Goal: Task Accomplishment & Management: Complete application form

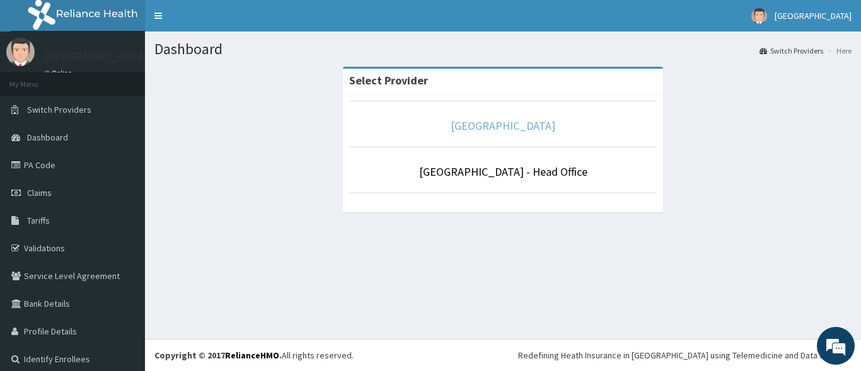
click at [499, 127] on link "[GEOGRAPHIC_DATA]" at bounding box center [503, 126] width 105 height 15
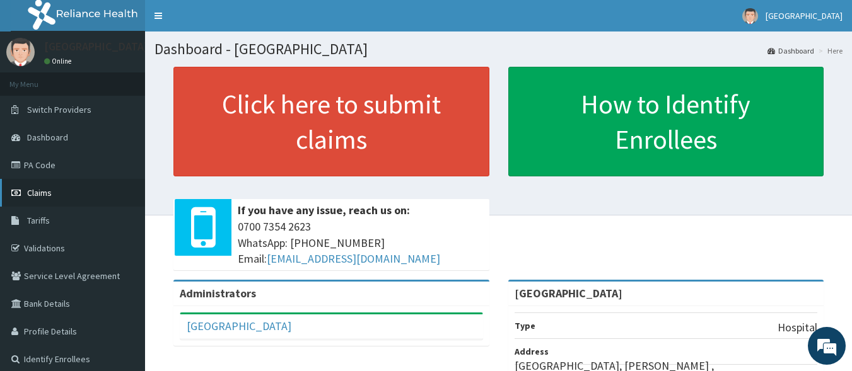
click at [42, 195] on span "Claims" at bounding box center [39, 192] width 25 height 11
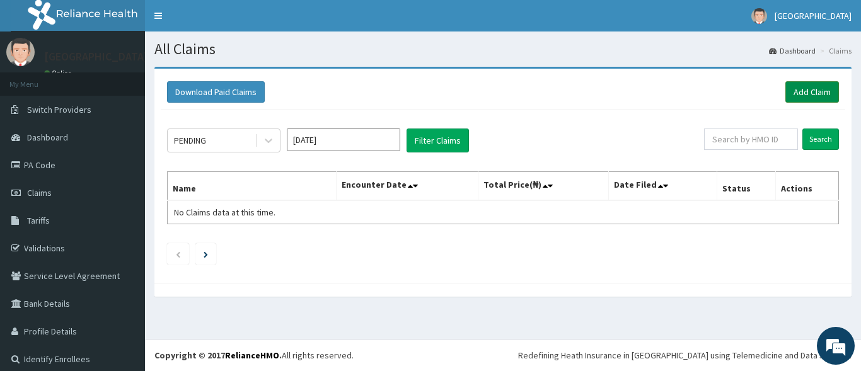
click at [815, 90] on link "Add Claim" at bounding box center [813, 91] width 54 height 21
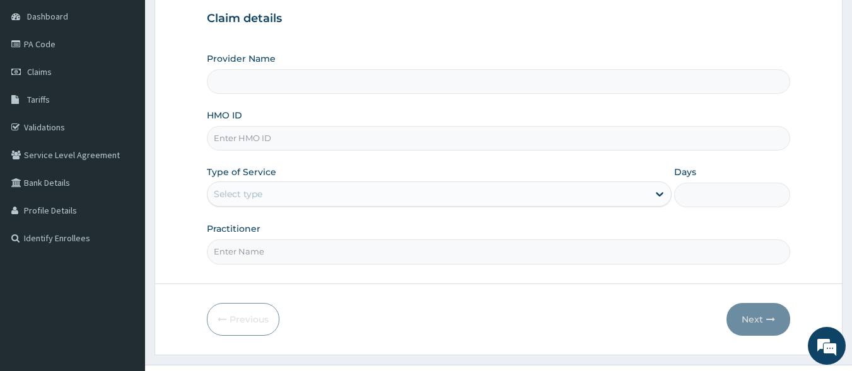
scroll to position [126, 0]
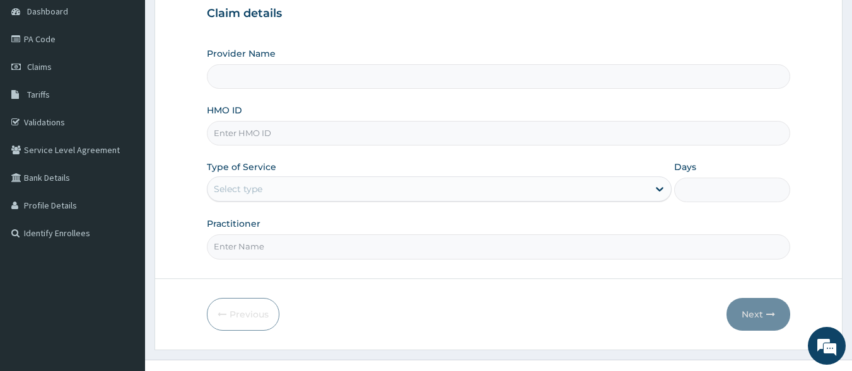
type input "[GEOGRAPHIC_DATA]"
click at [252, 131] on input "HMO ID" at bounding box center [499, 133] width 584 height 25
type input "RBN/10135/B"
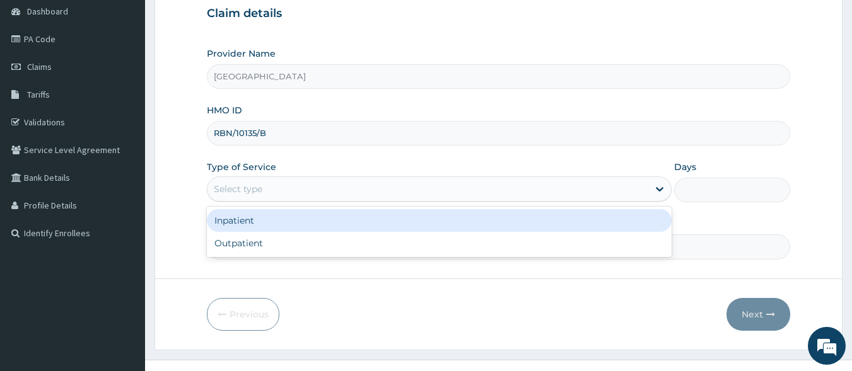
click at [623, 199] on div "Select type" at bounding box center [427, 189] width 441 height 20
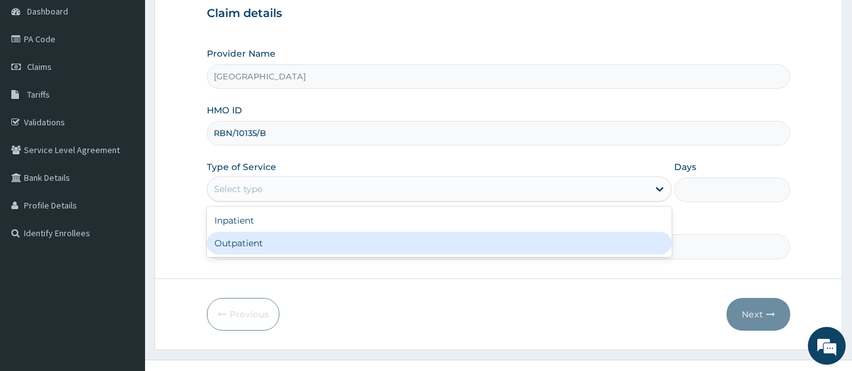
click at [530, 245] on div "Outpatient" at bounding box center [439, 243] width 465 height 23
type input "1"
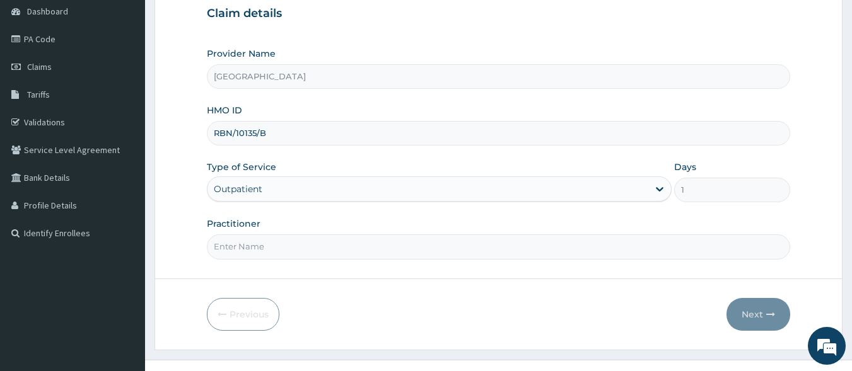
click at [332, 254] on input "Practitioner" at bounding box center [499, 247] width 584 height 25
type input "DR NGONANDI"
click at [746, 308] on button "Next" at bounding box center [758, 314] width 64 height 33
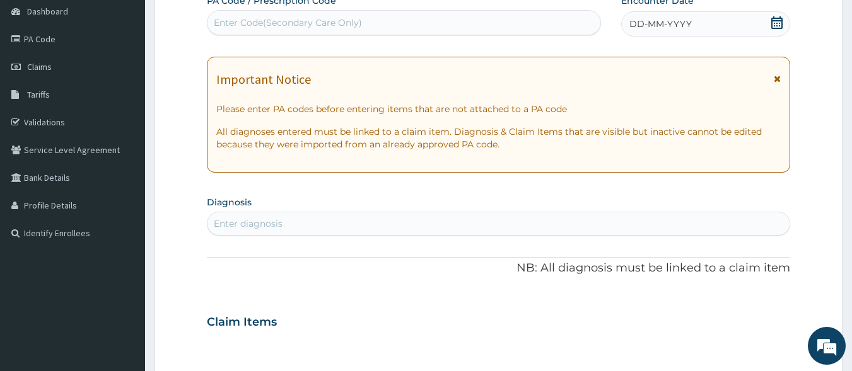
click at [777, 26] on icon at bounding box center [776, 22] width 11 height 13
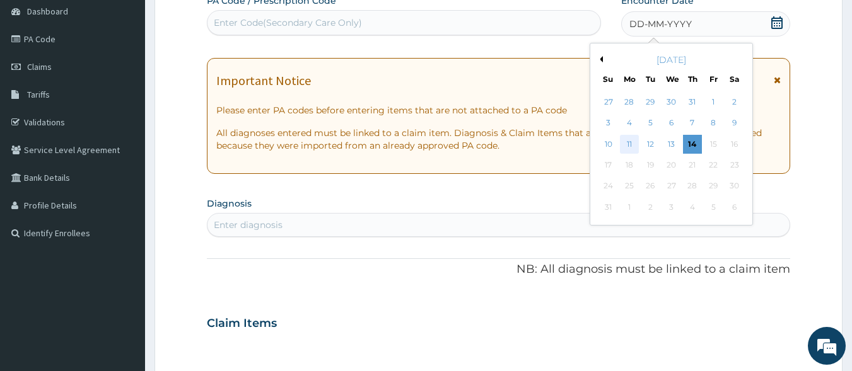
click at [626, 137] on div "11" at bounding box center [629, 144] width 19 height 19
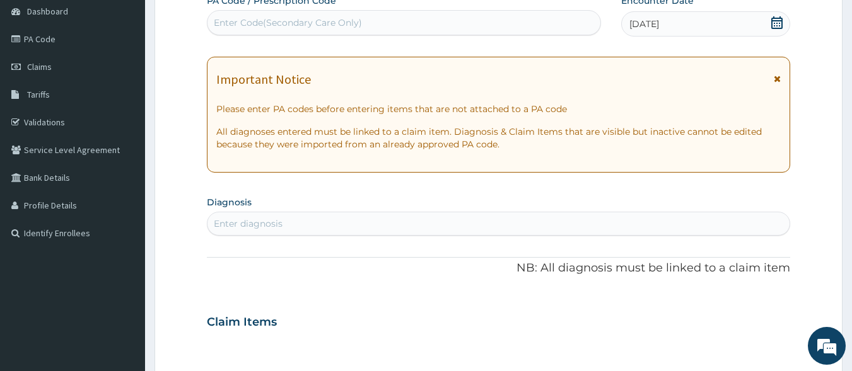
click at [780, 24] on icon at bounding box center [776, 22] width 13 height 13
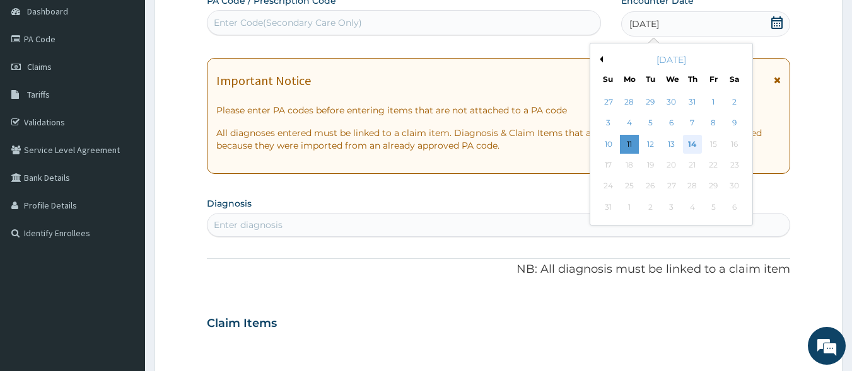
click at [693, 144] on div "14" at bounding box center [692, 144] width 19 height 19
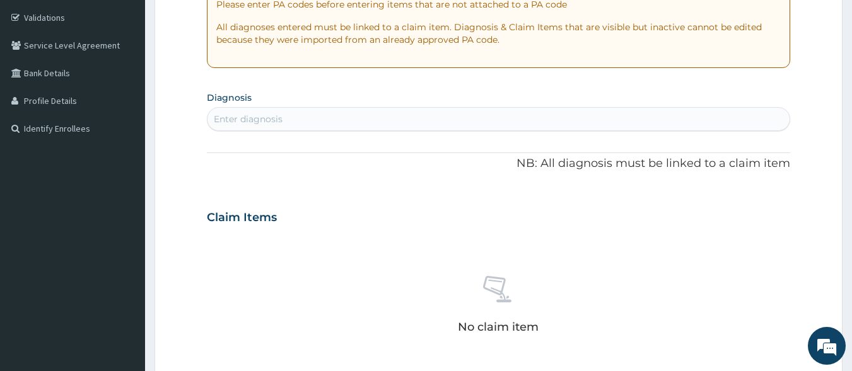
scroll to position [252, 0]
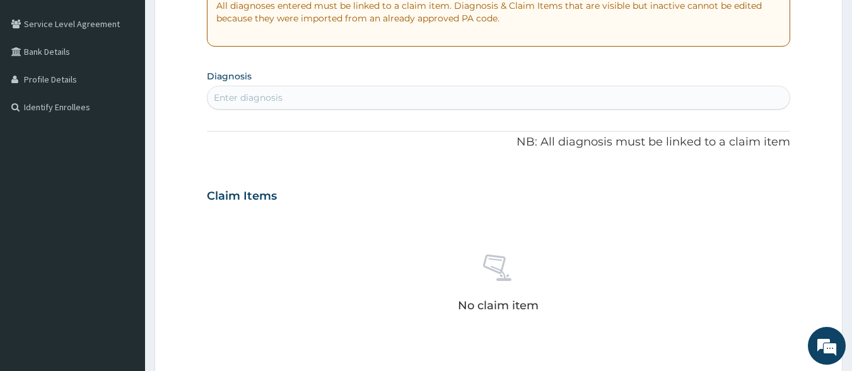
click at [246, 98] on div "Enter diagnosis" at bounding box center [248, 97] width 69 height 13
type input "PLASMO"
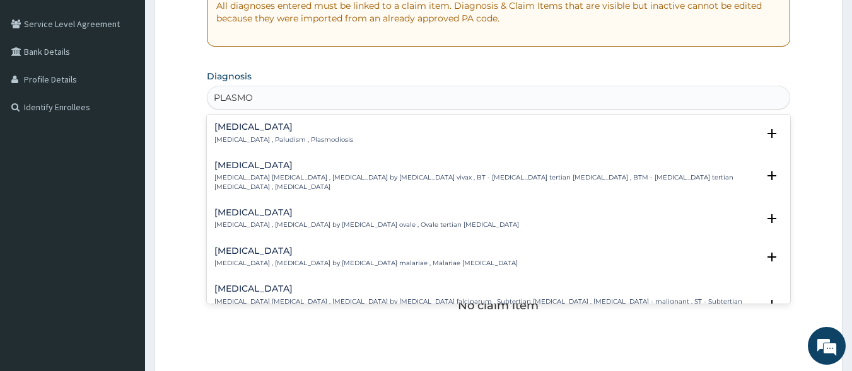
click at [233, 132] on div "Malaria Malaria , Paludism , Plasmodiosis" at bounding box center [283, 133] width 139 height 22
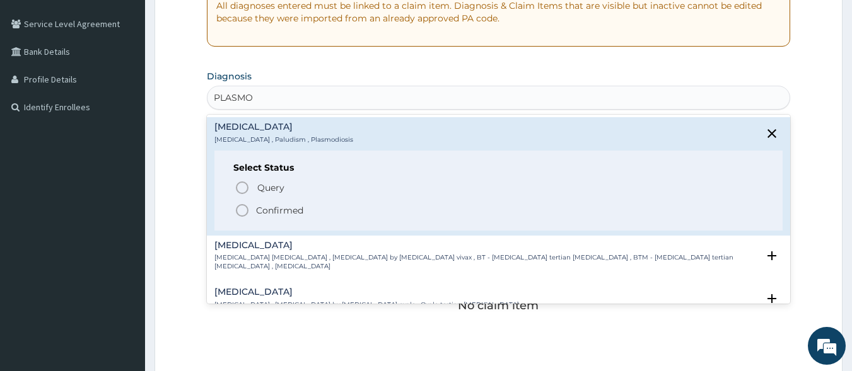
click at [240, 212] on icon "status option filled" at bounding box center [242, 210] width 15 height 15
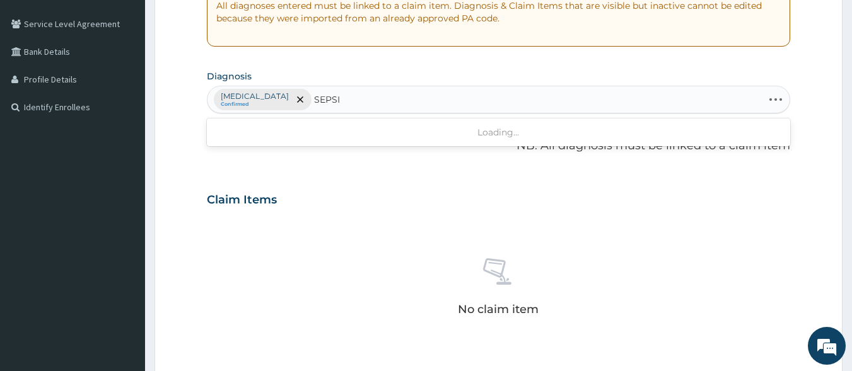
type input "SEPSIS"
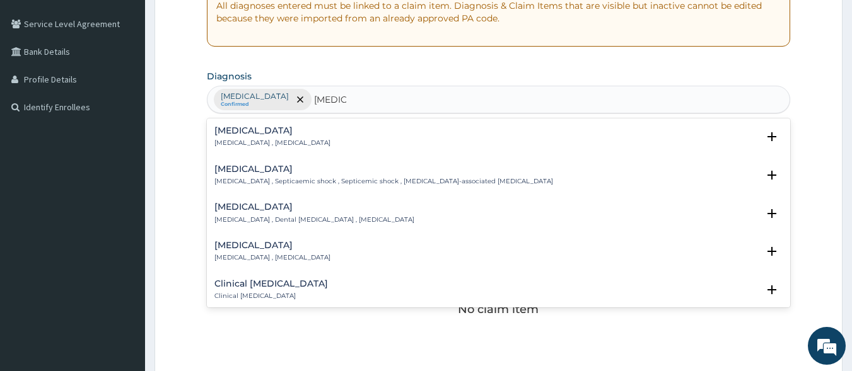
click at [235, 127] on h4 "Sepsis" at bounding box center [272, 130] width 116 height 9
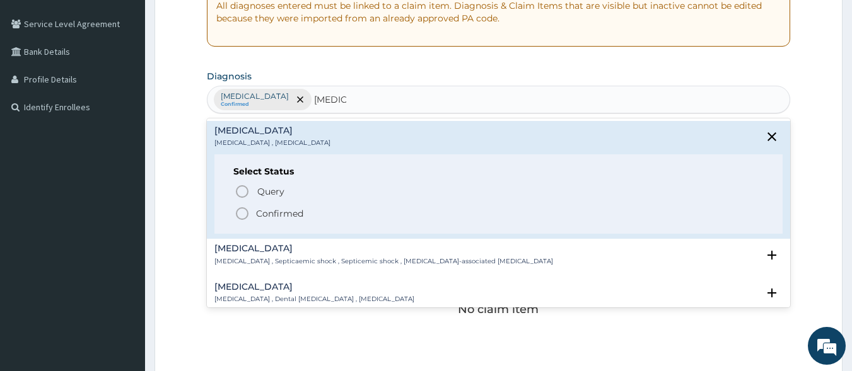
click at [235, 202] on div "Query Query covers suspected (?), Keep in view (kiv), Ruled out (r/o) Confirmed" at bounding box center [498, 202] width 531 height 38
click at [239, 212] on icon "status option filled" at bounding box center [242, 213] width 15 height 15
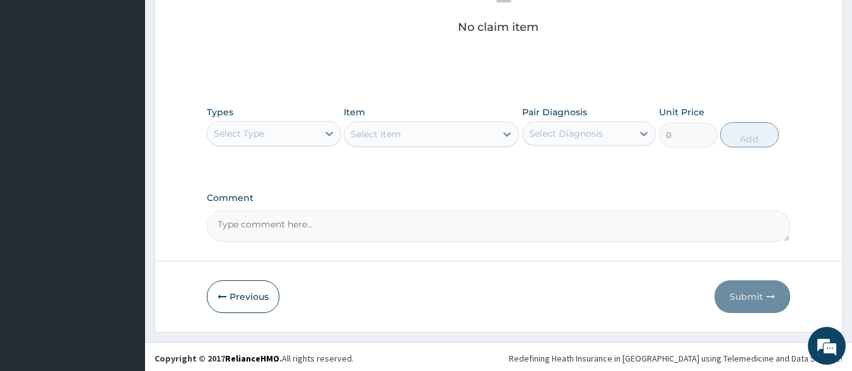
scroll to position [538, 0]
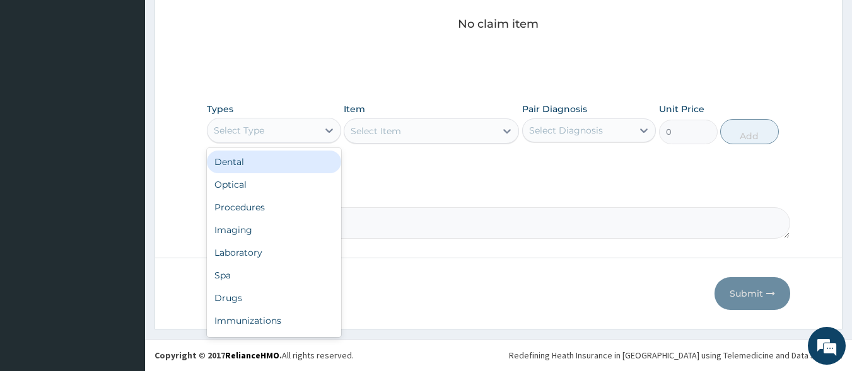
click at [299, 135] on div "Select Type" at bounding box center [262, 130] width 110 height 20
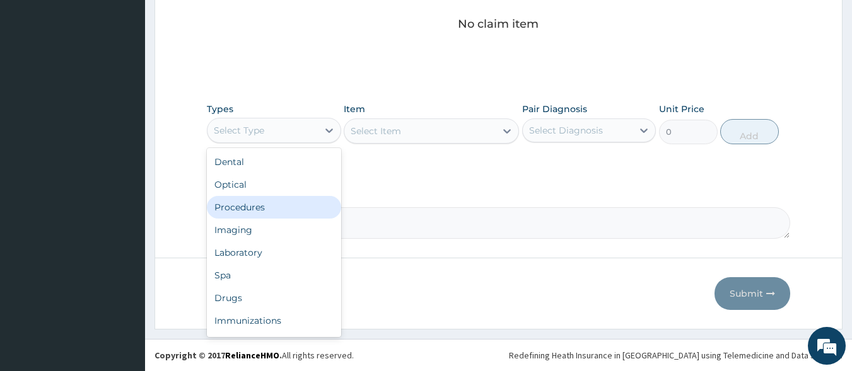
click at [298, 208] on div "Procedures" at bounding box center [274, 207] width 134 height 23
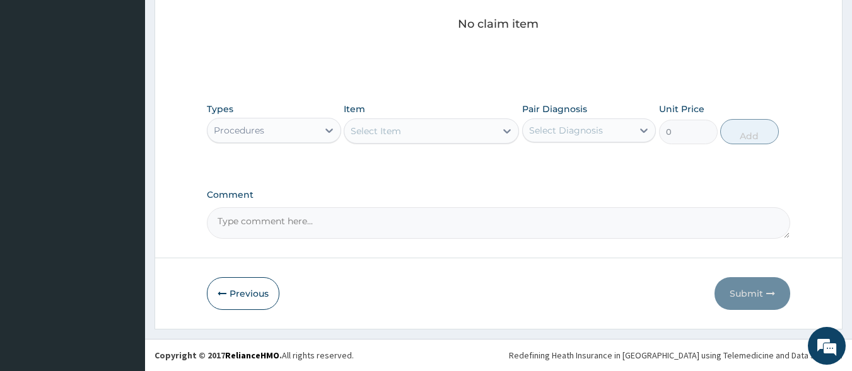
click at [439, 132] on div "Select Item" at bounding box center [419, 131] width 151 height 20
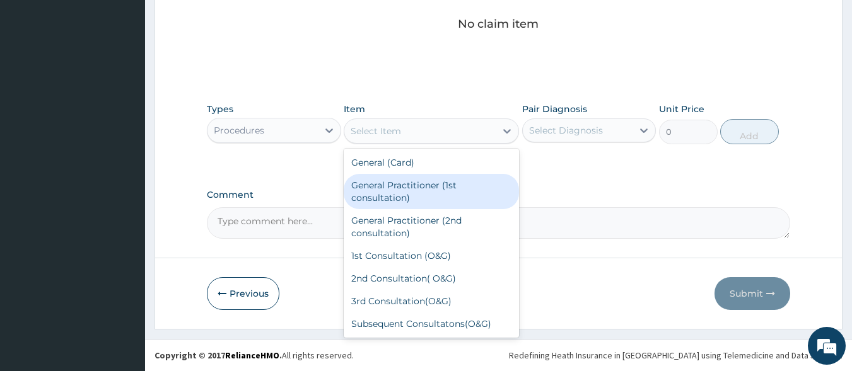
click at [448, 194] on div "General Practitioner (1st consultation)" at bounding box center [431, 191] width 175 height 35
type input "1500"
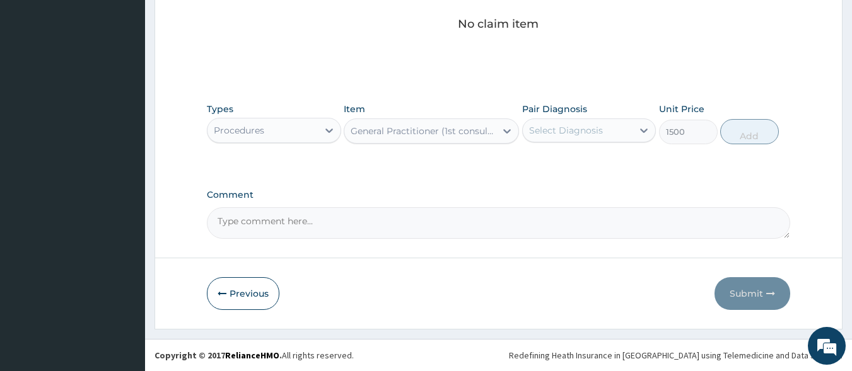
click at [628, 136] on div "Select Diagnosis" at bounding box center [578, 130] width 110 height 20
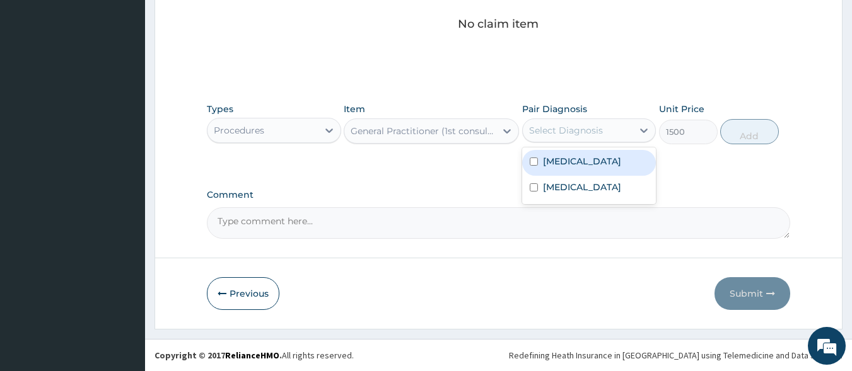
click at [535, 159] on input "checkbox" at bounding box center [534, 162] width 8 height 8
checkbox input "true"
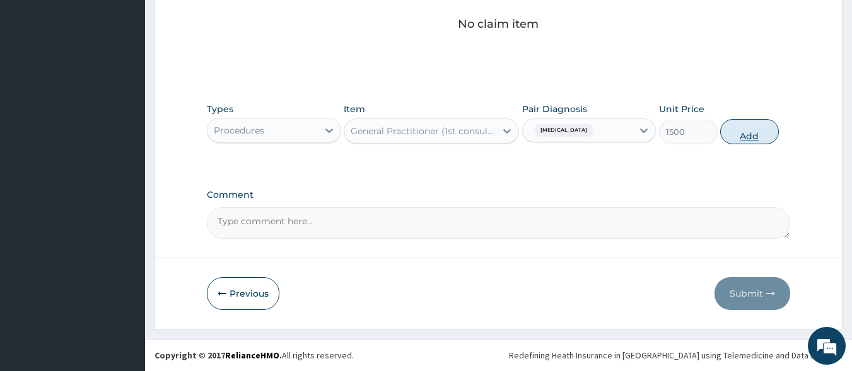
click at [760, 136] on button "Add" at bounding box center [749, 131] width 59 height 25
type input "0"
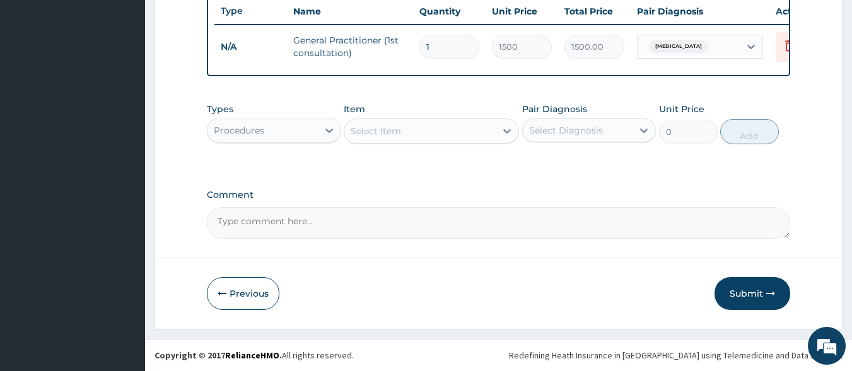
scroll to position [487, 0]
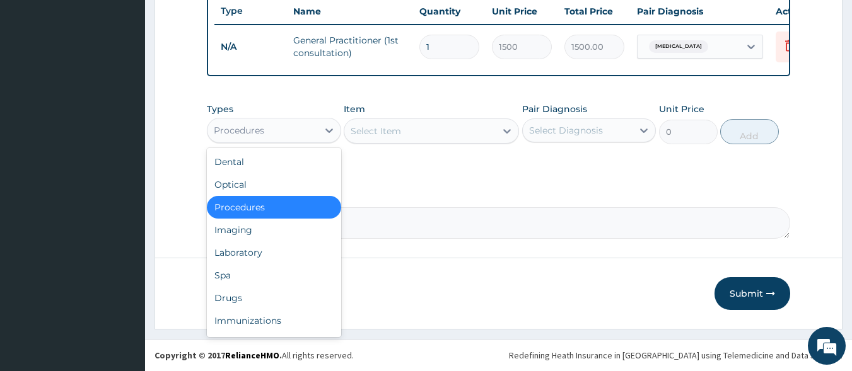
click at [313, 129] on div "Procedures" at bounding box center [262, 130] width 110 height 20
click at [255, 254] on div "Laboratory" at bounding box center [274, 252] width 134 height 23
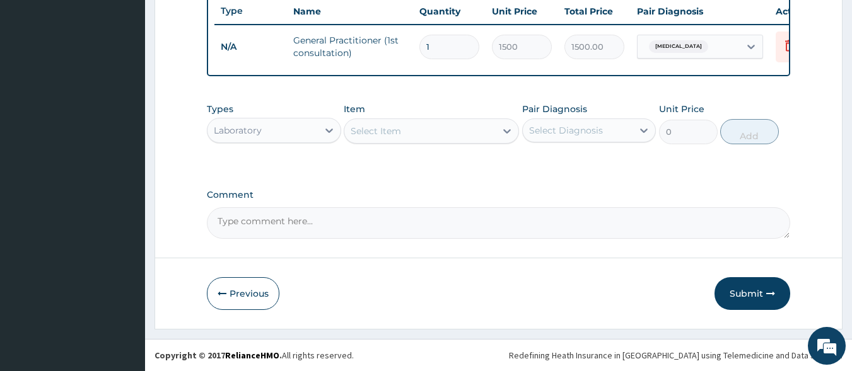
click at [432, 134] on div "Select Item" at bounding box center [419, 131] width 151 height 20
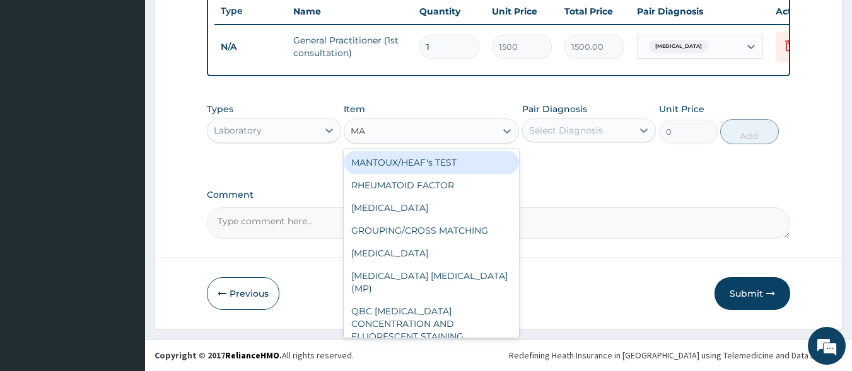
type input "MAL"
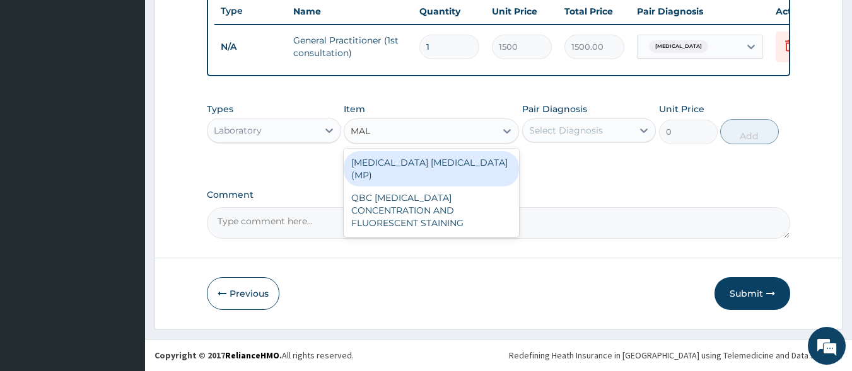
click at [433, 166] on div "MALARIA PARASITE (MP)" at bounding box center [431, 168] width 175 height 35
type input "560"
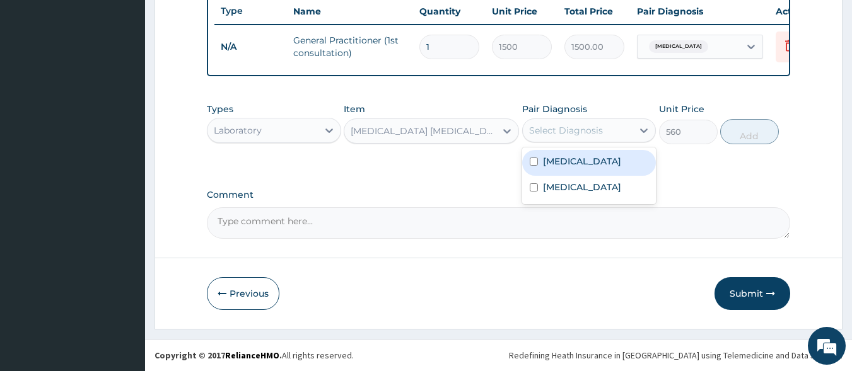
click at [624, 133] on div "Select Diagnosis" at bounding box center [578, 130] width 110 height 20
click at [550, 163] on label "Malaria" at bounding box center [582, 161] width 78 height 13
checkbox input "true"
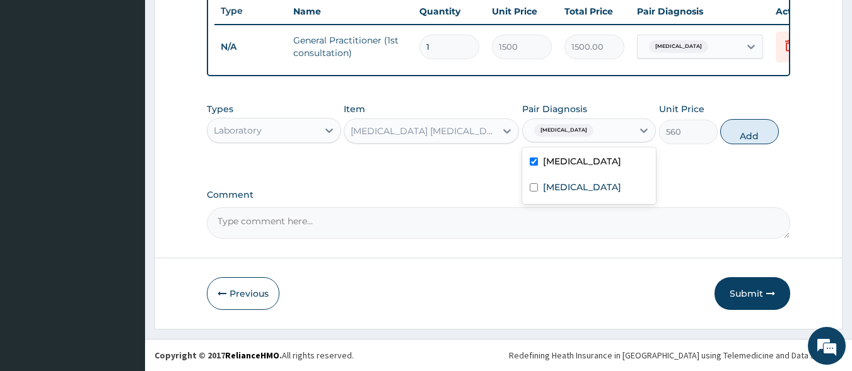
click at [751, 133] on button "Add" at bounding box center [749, 131] width 59 height 25
type input "0"
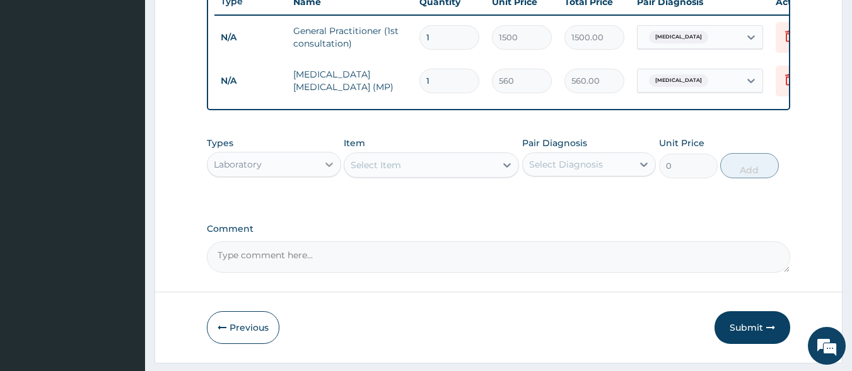
scroll to position [531, 0]
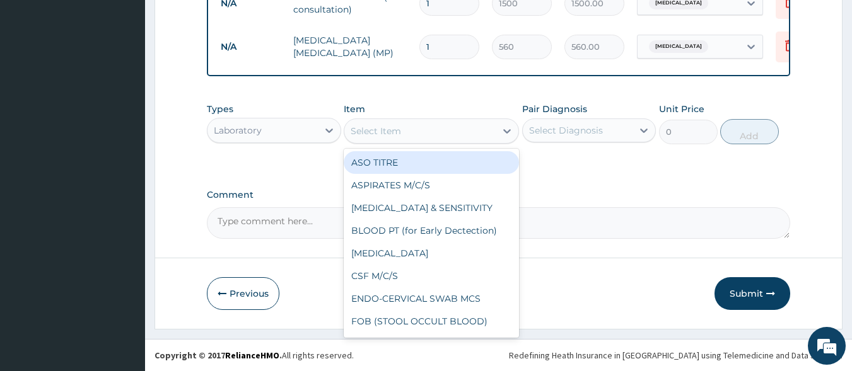
click at [409, 134] on div "Select Item" at bounding box center [419, 131] width 151 height 20
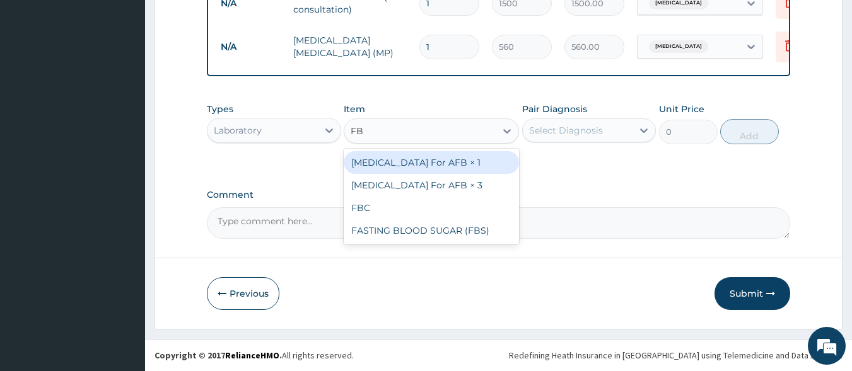
type input "FBC"
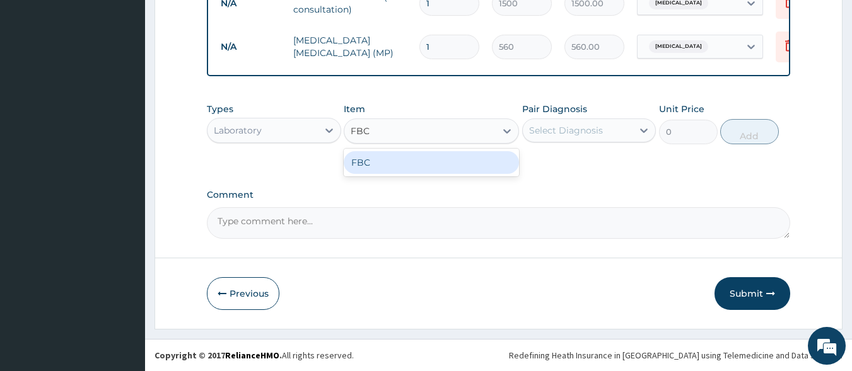
click at [458, 163] on div "FBC" at bounding box center [431, 162] width 175 height 23
type input "2000"
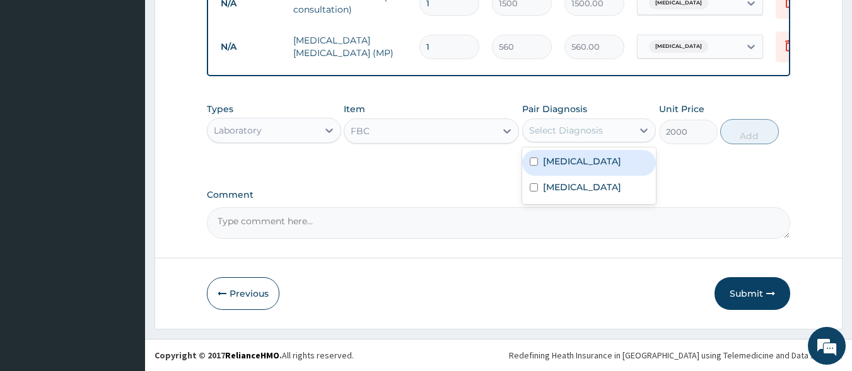
click at [581, 124] on div "Select Diagnosis" at bounding box center [566, 130] width 74 height 13
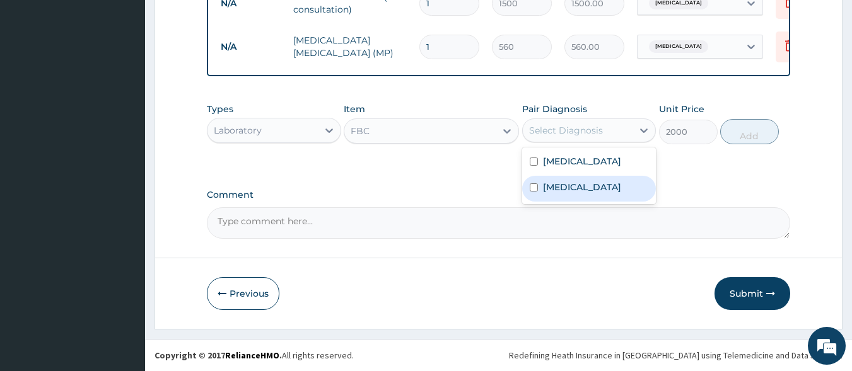
click at [532, 185] on input "checkbox" at bounding box center [534, 187] width 8 height 8
checkbox input "true"
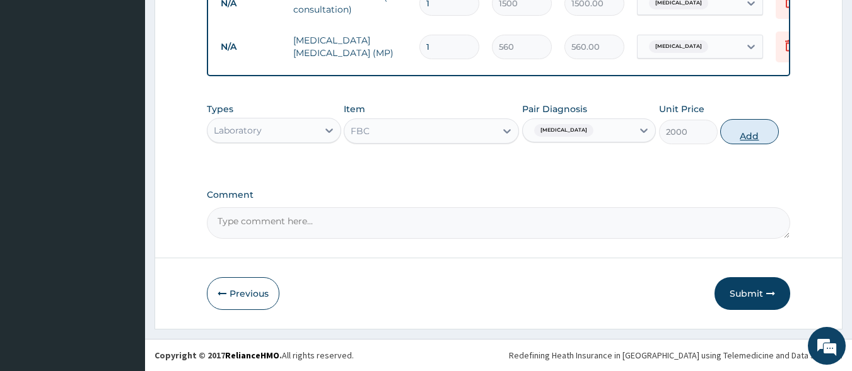
click at [755, 136] on button "Add" at bounding box center [749, 131] width 59 height 25
type input "0"
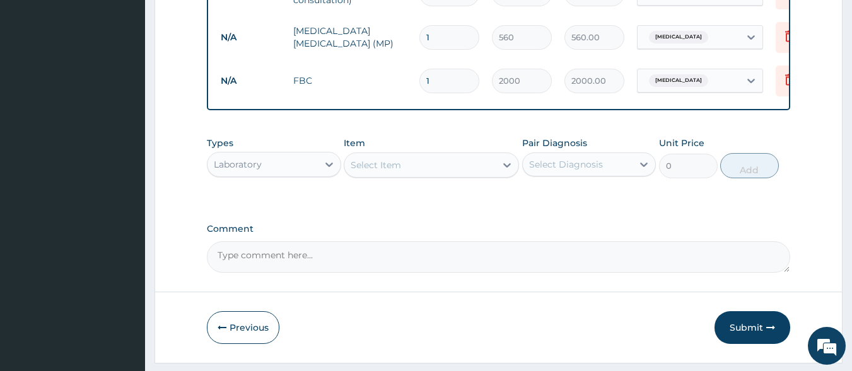
type input "3"
type input "6000.00"
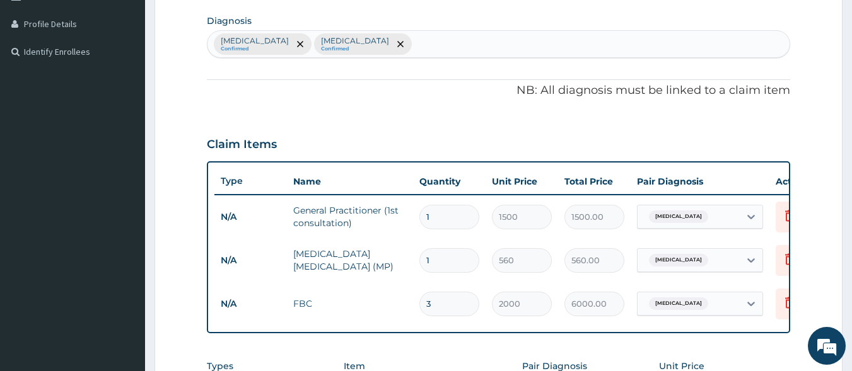
scroll to position [279, 0]
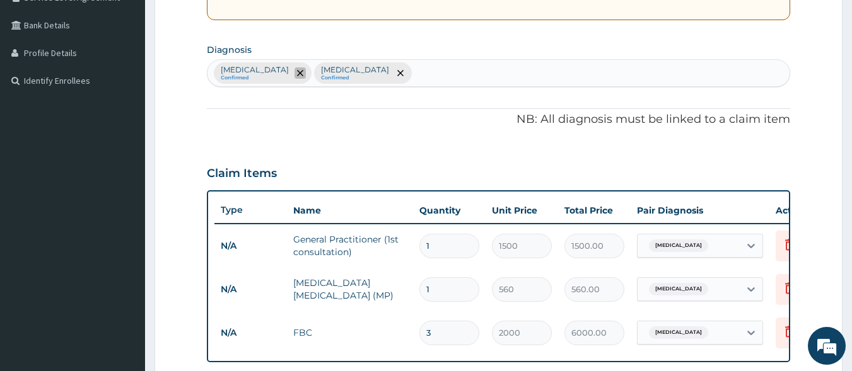
click at [297, 74] on icon "remove selection option" at bounding box center [300, 73] width 6 height 6
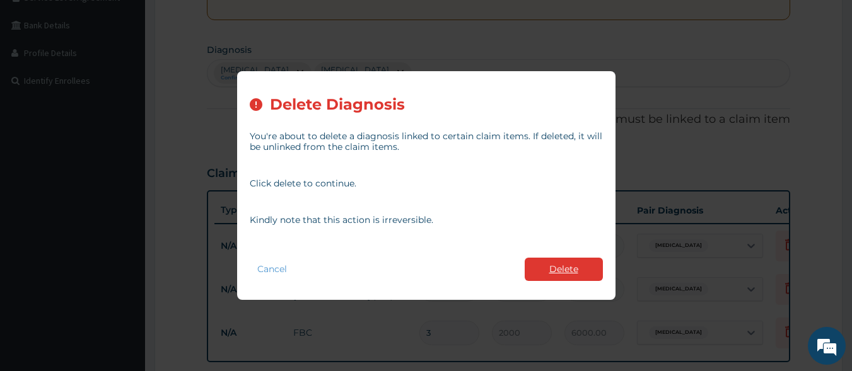
type input "3"
click at [560, 267] on button "Delete" at bounding box center [564, 269] width 78 height 23
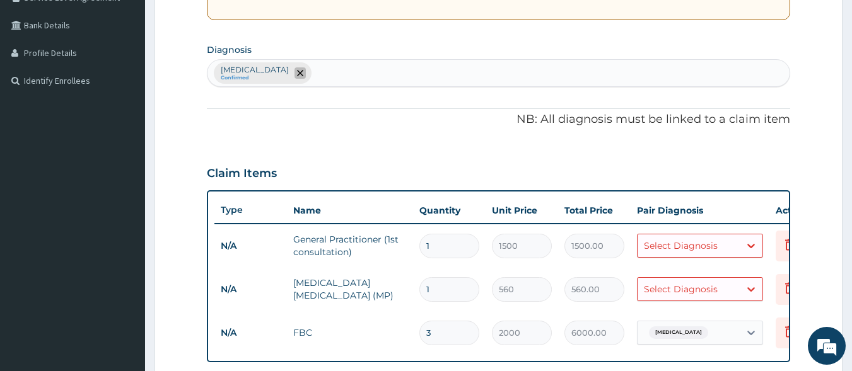
click at [297, 74] on icon "remove selection option" at bounding box center [300, 73] width 6 height 6
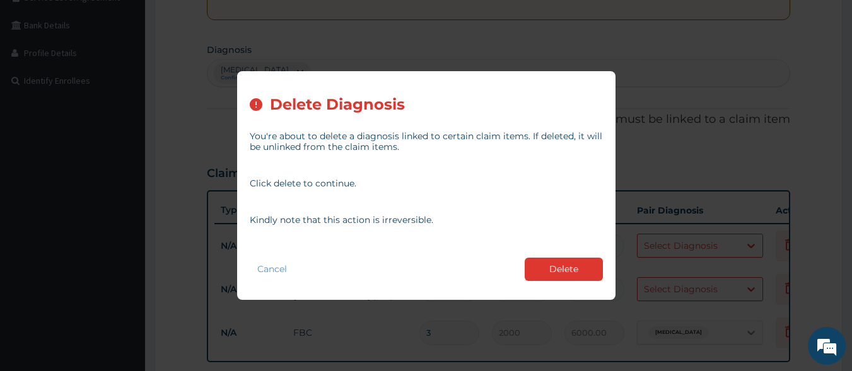
drag, startPoint x: 577, startPoint y: 274, endPoint x: 473, endPoint y: 200, distance: 127.7
click at [576, 274] on button "Delete" at bounding box center [564, 269] width 78 height 23
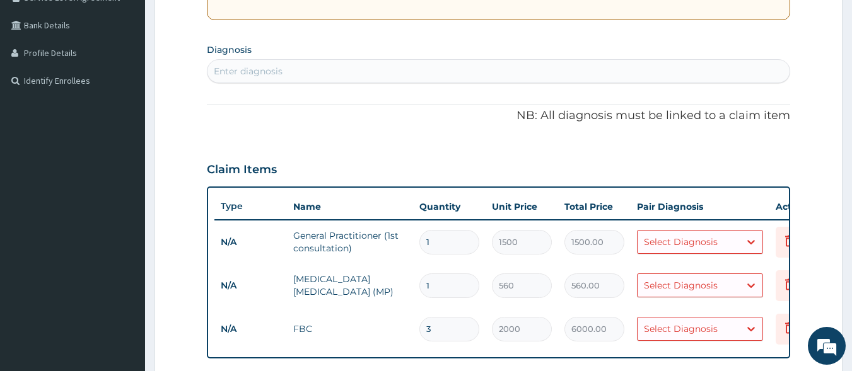
click at [266, 62] on div "Enter diagnosis" at bounding box center [498, 71] width 583 height 20
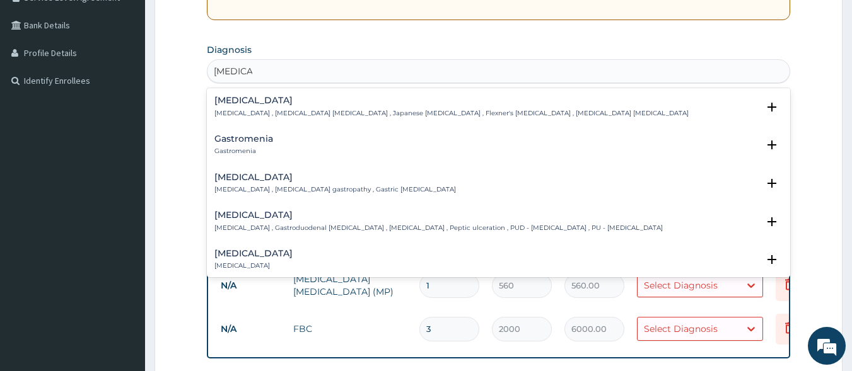
type input "GASTROE"
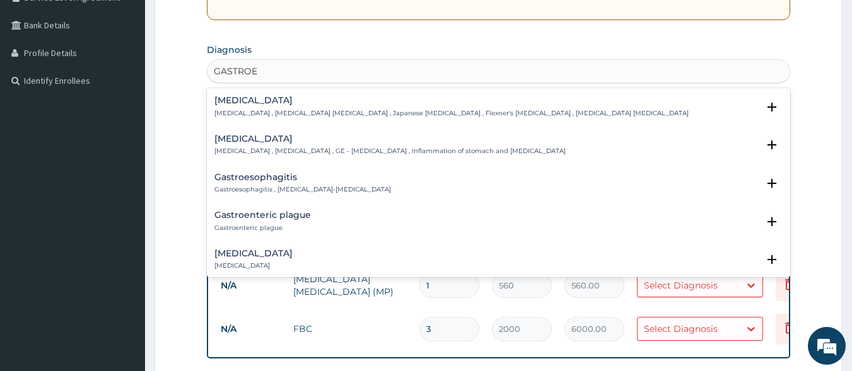
click at [269, 144] on div "Gastroenteritis Gastroenteritis , Gastroenteropathy , GE - Gastroenteritis , In…" at bounding box center [389, 145] width 351 height 22
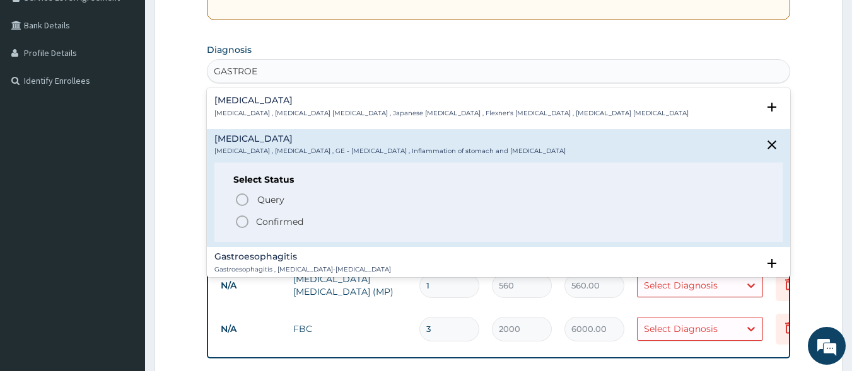
click at [241, 223] on icon "status option filled" at bounding box center [242, 221] width 15 height 15
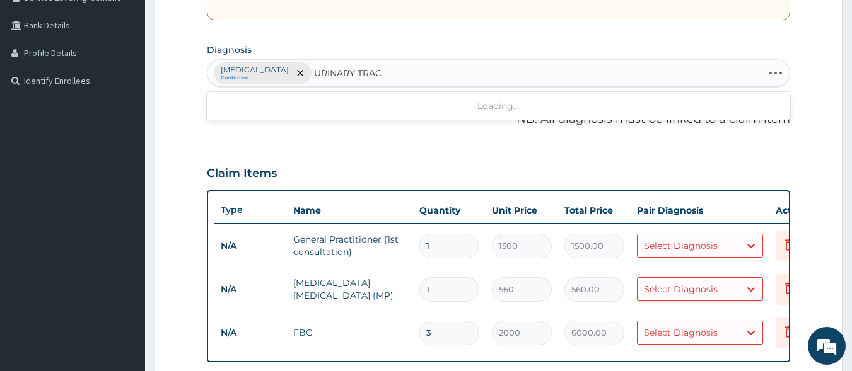
type input "URINARY TRACT"
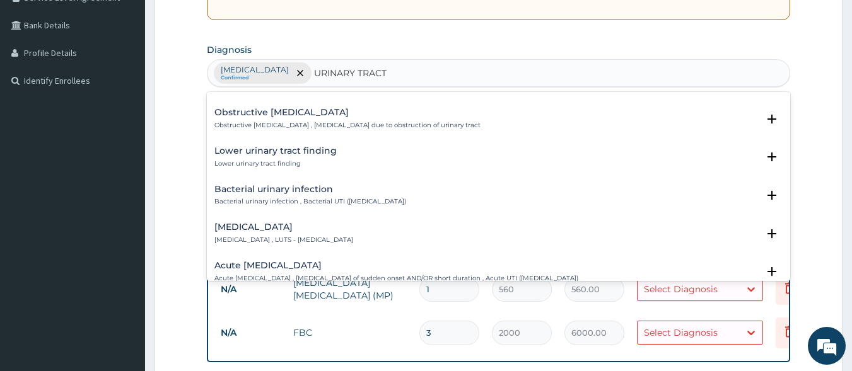
scroll to position [315, 0]
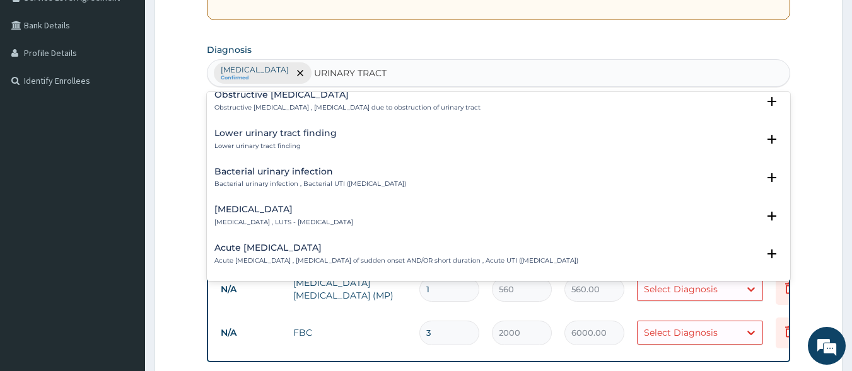
click at [291, 248] on h4 "Acute urinary tract infection" at bounding box center [396, 247] width 364 height 9
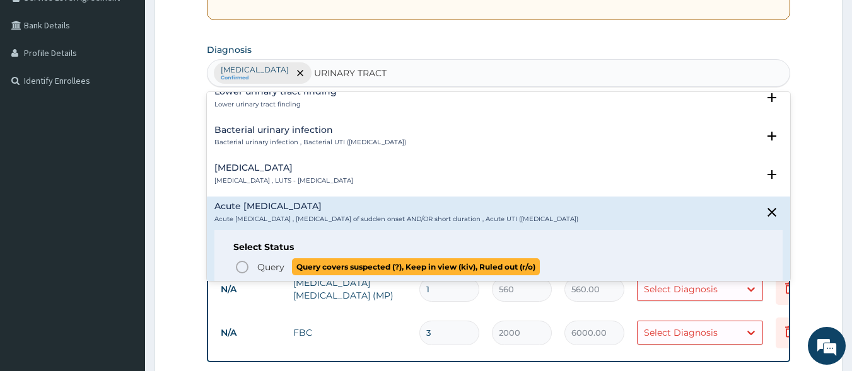
scroll to position [378, 0]
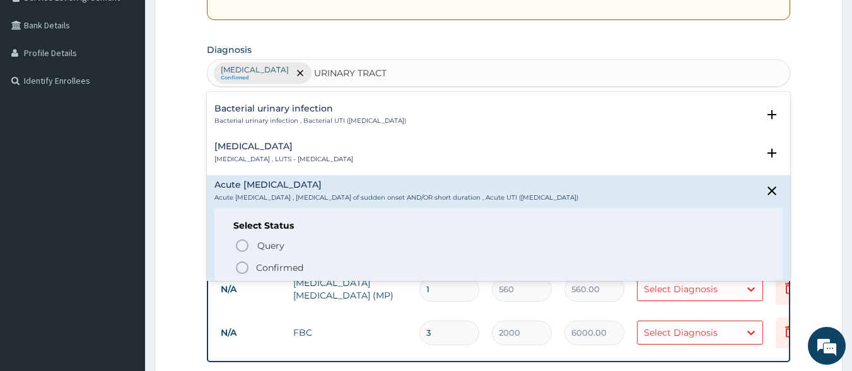
click at [241, 267] on icon "status option filled" at bounding box center [242, 267] width 15 height 15
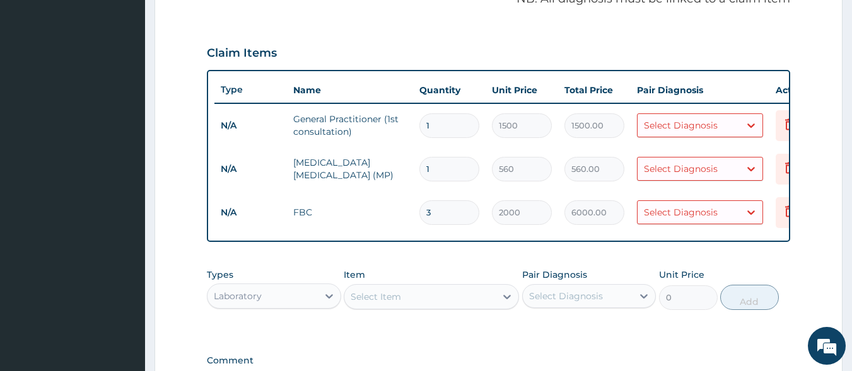
scroll to position [405, 0]
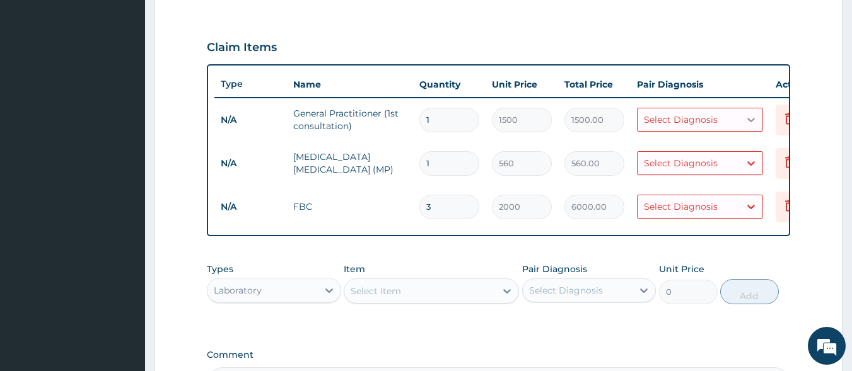
click at [745, 119] on icon at bounding box center [751, 119] width 13 height 13
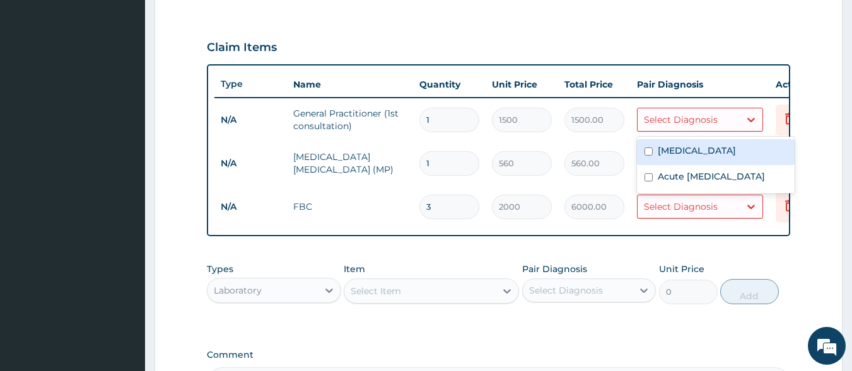
click at [647, 148] on input "checkbox" at bounding box center [648, 152] width 8 height 8
checkbox input "true"
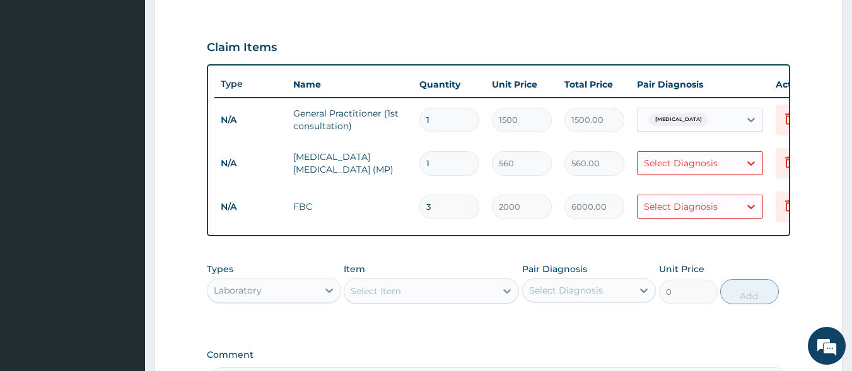
click at [770, 227] on td "Delete" at bounding box center [800, 207] width 63 height 44
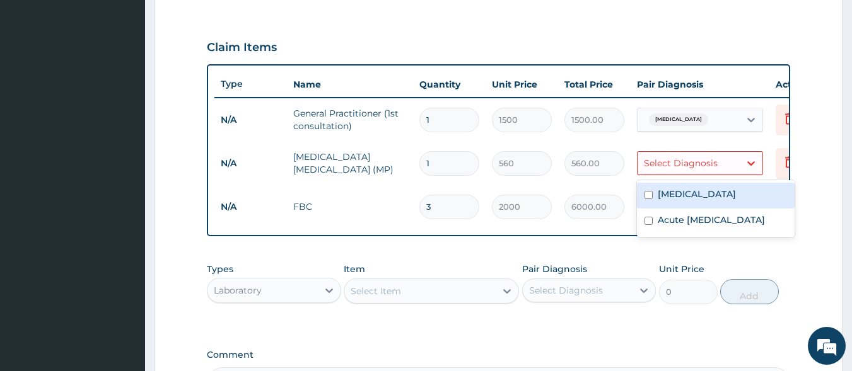
click at [739, 166] on div "Select Diagnosis" at bounding box center [688, 163] width 102 height 20
click at [649, 194] on input "checkbox" at bounding box center [648, 195] width 8 height 8
checkbox input "true"
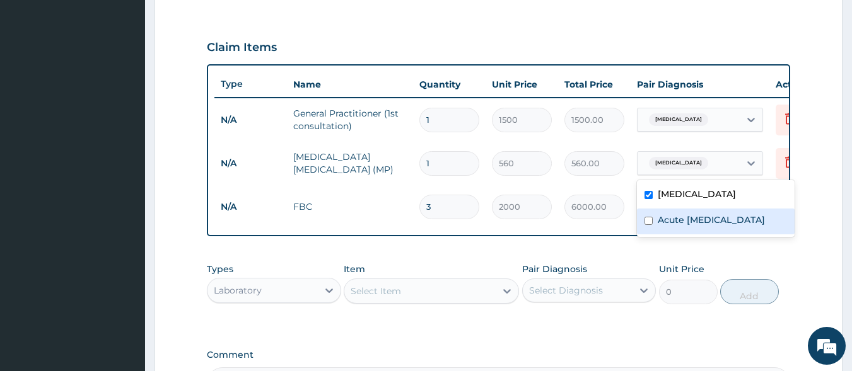
click at [615, 223] on td "6000.00" at bounding box center [594, 207] width 73 height 37
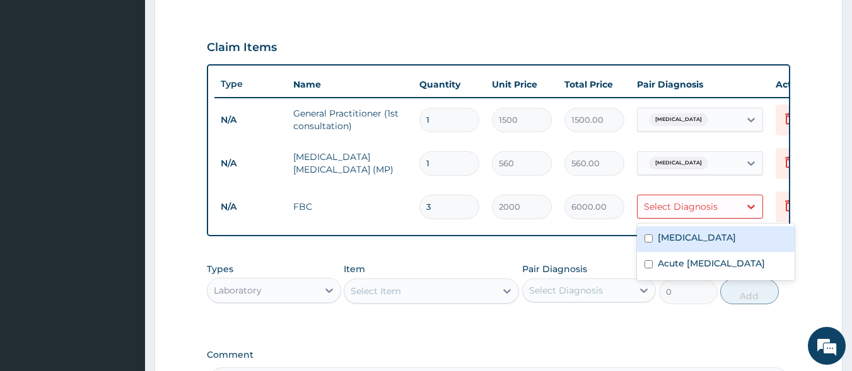
click at [738, 206] on div "Select Diagnosis" at bounding box center [688, 207] width 102 height 20
click at [641, 238] on div "Gastroenteritis" at bounding box center [716, 239] width 158 height 26
checkbox input "true"
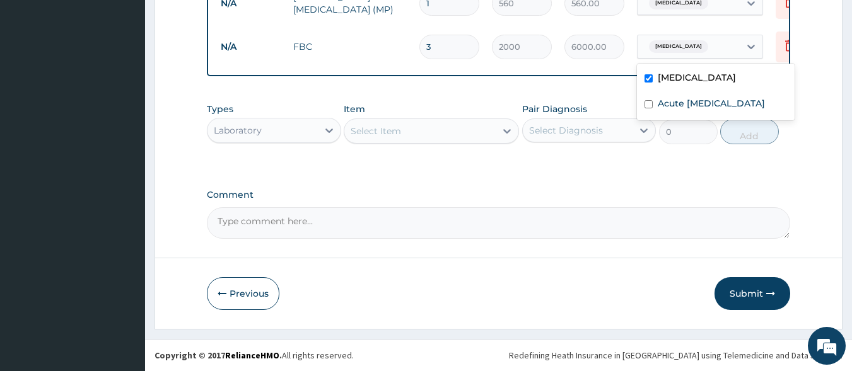
scroll to position [574, 0]
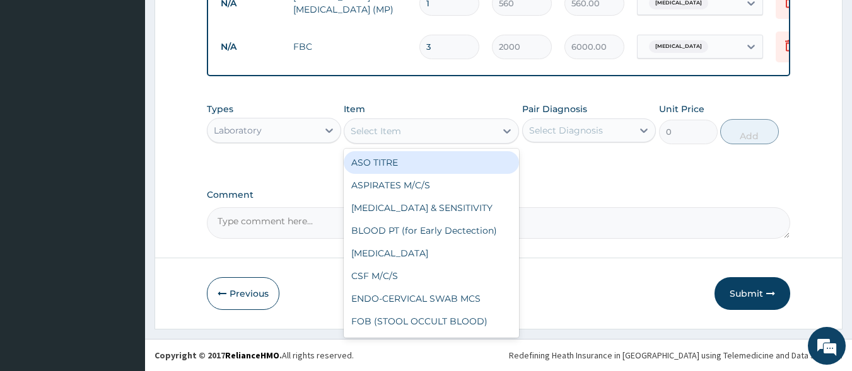
click at [434, 134] on div "Select Item" at bounding box center [419, 131] width 151 height 20
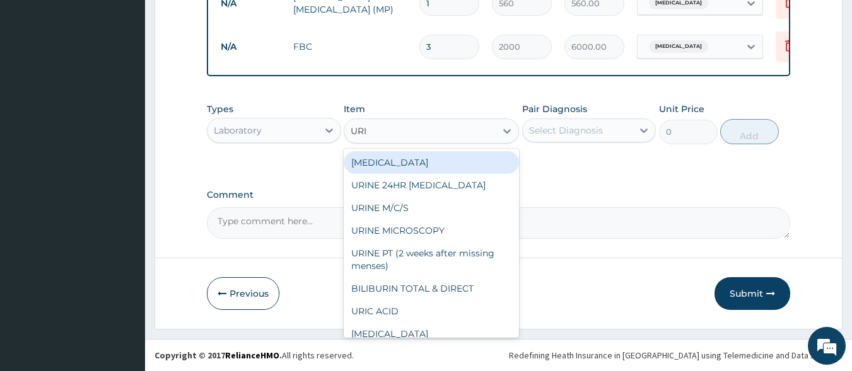
type input "URIN"
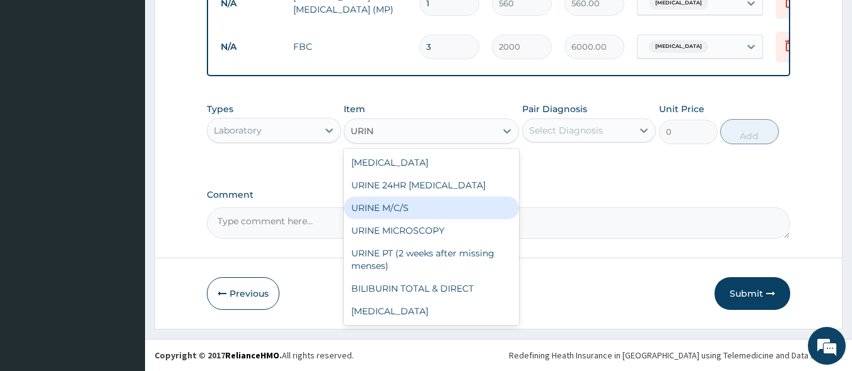
click at [393, 211] on div "URINE M/C/S" at bounding box center [431, 208] width 175 height 23
type input "1500"
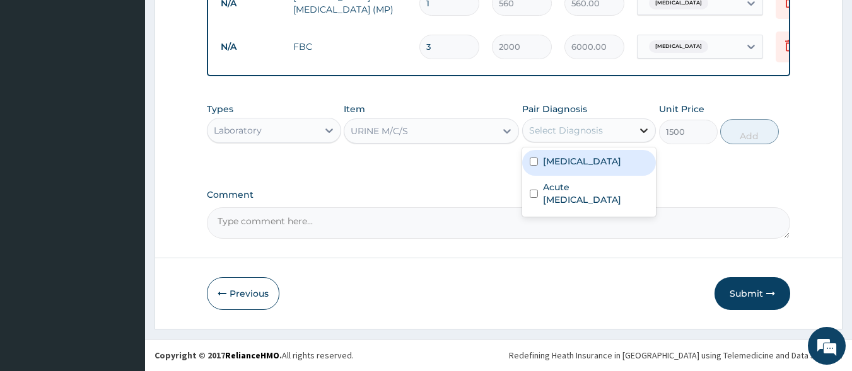
click at [634, 127] on div at bounding box center [643, 130] width 23 height 23
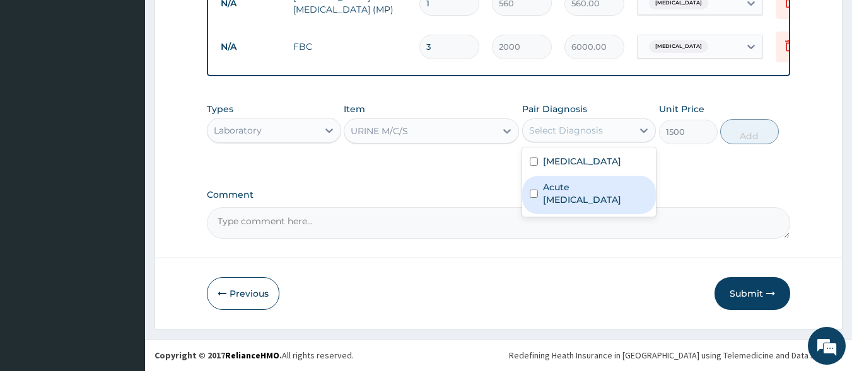
click at [537, 192] on input "checkbox" at bounding box center [534, 194] width 8 height 8
checkbox input "true"
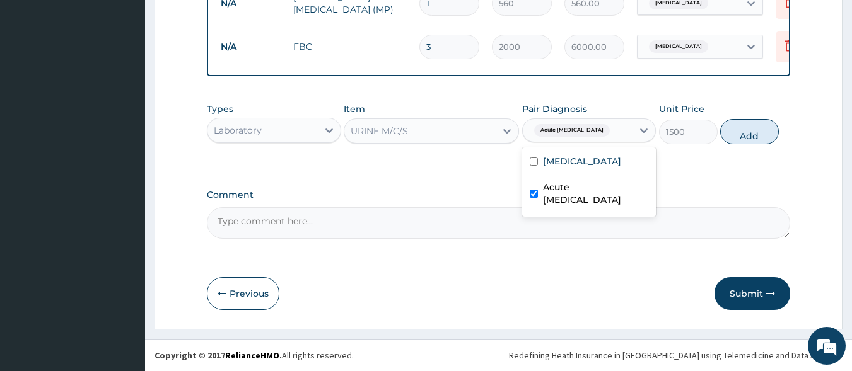
click at [755, 137] on button "Add" at bounding box center [749, 131] width 59 height 25
type input "0"
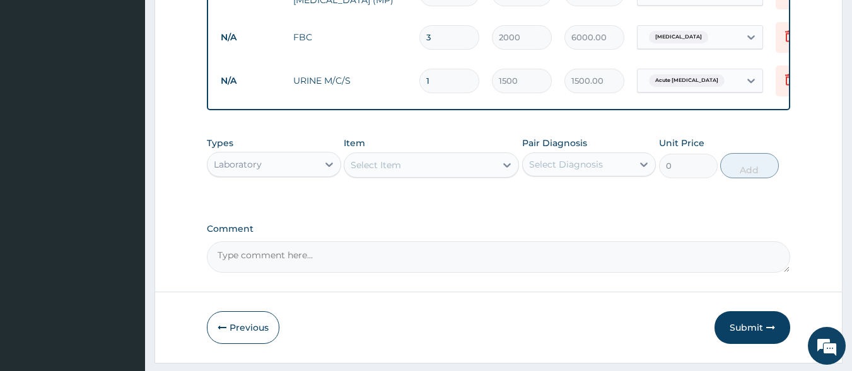
scroll to position [618, 0]
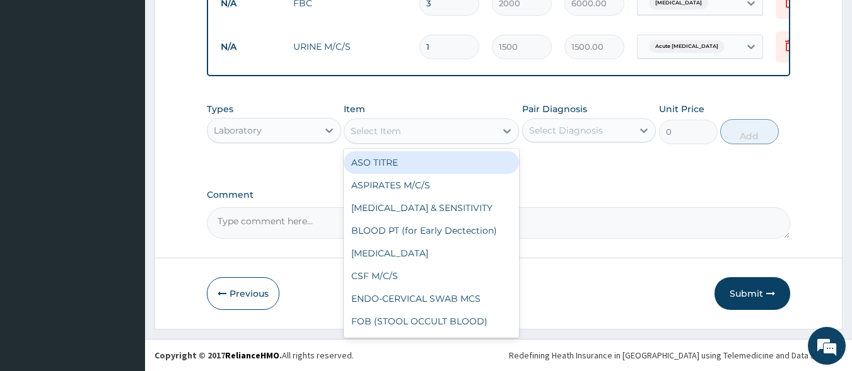
click at [419, 133] on div "Select Item" at bounding box center [419, 131] width 151 height 20
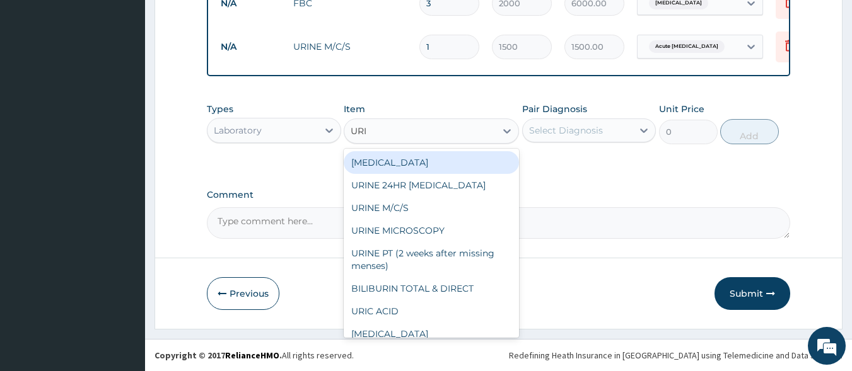
type input "URIN"
click at [445, 169] on div "URINALYSIS" at bounding box center [431, 162] width 175 height 23
type input "500"
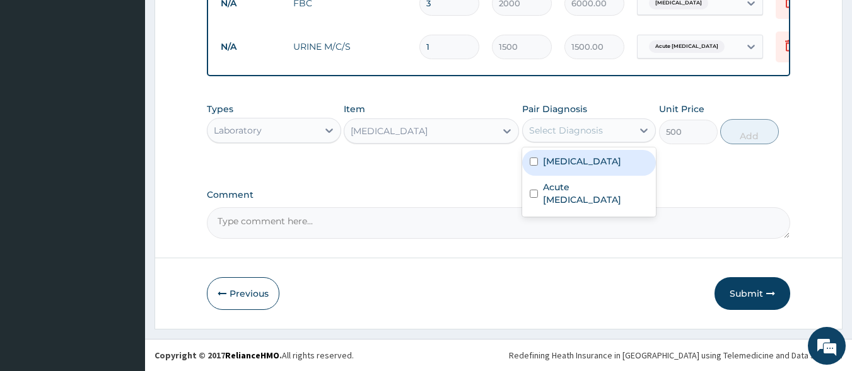
click at [589, 133] on div "Select Diagnosis" at bounding box center [566, 130] width 74 height 13
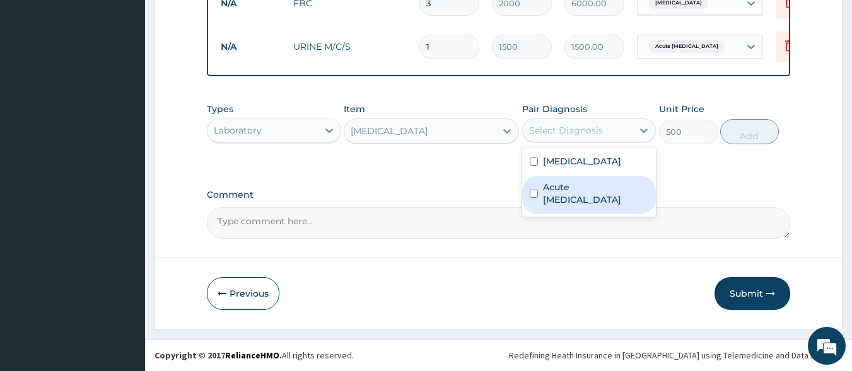
click at [531, 194] on input "checkbox" at bounding box center [534, 194] width 8 height 8
checkbox input "true"
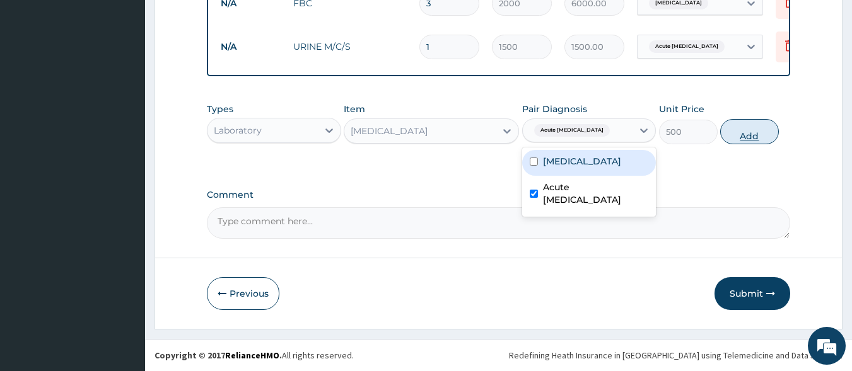
click at [762, 136] on button "Add" at bounding box center [749, 131] width 59 height 25
type input "0"
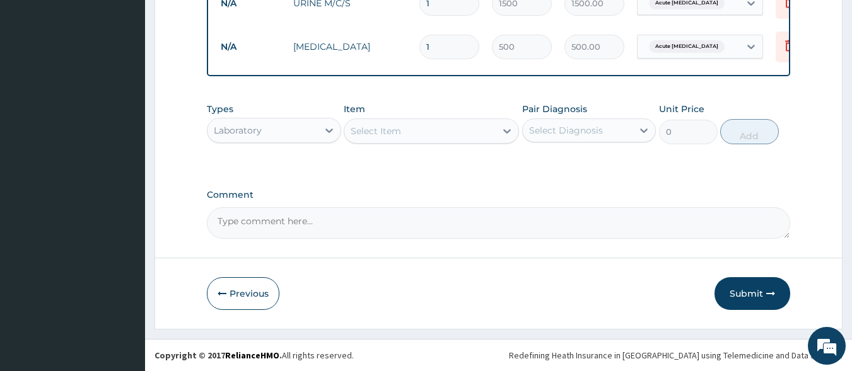
scroll to position [661, 0]
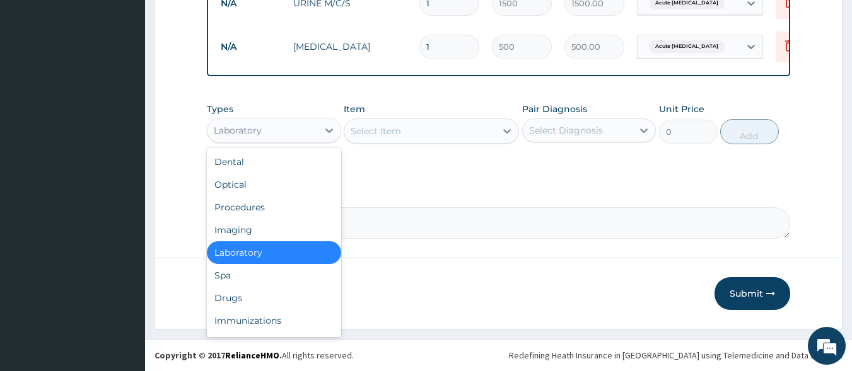
click at [316, 131] on div "Laboratory" at bounding box center [262, 130] width 110 height 20
click at [236, 299] on div "Drugs" at bounding box center [274, 298] width 134 height 23
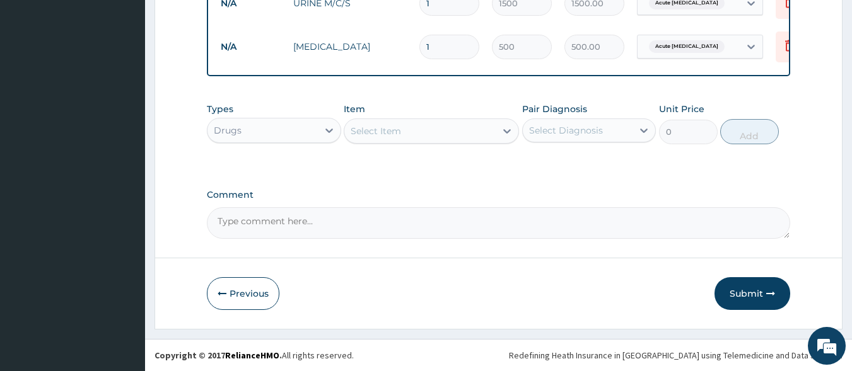
click at [381, 136] on div "Select Item" at bounding box center [376, 131] width 50 height 13
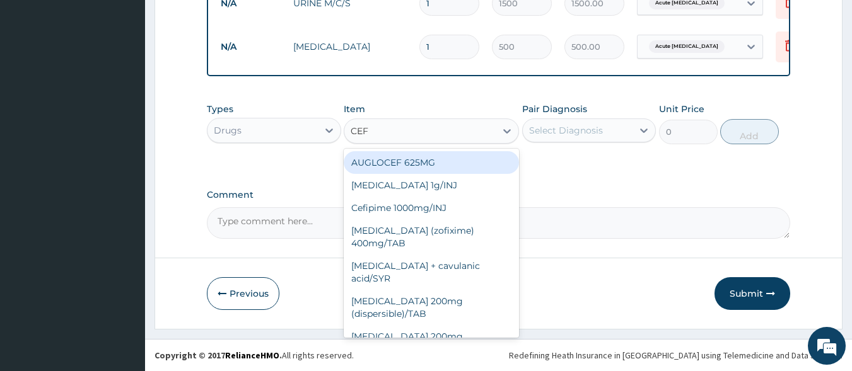
type input "CEFT"
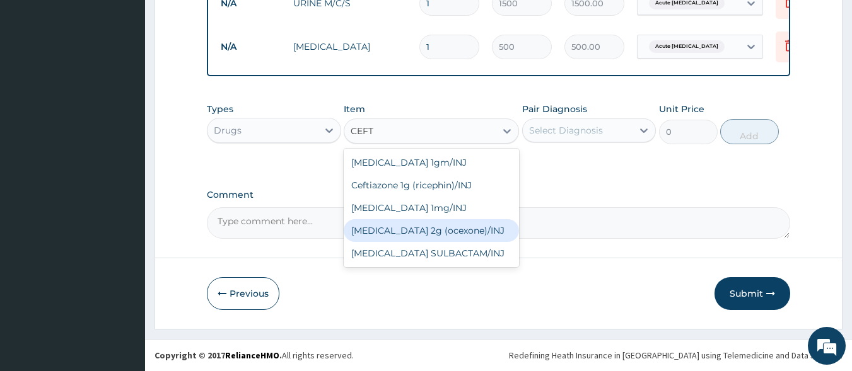
click at [429, 236] on div "Ceftriaxone 2g (ocexone)/INJ" at bounding box center [431, 230] width 175 height 23
type input "2500"
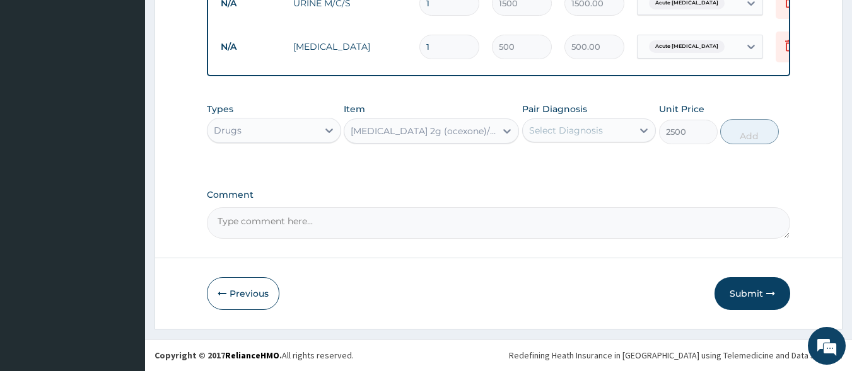
click at [616, 136] on div "Select Diagnosis" at bounding box center [578, 130] width 110 height 20
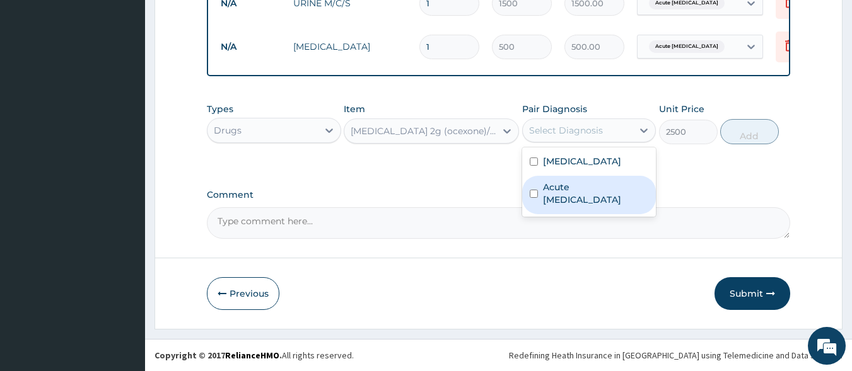
click at [531, 194] on input "checkbox" at bounding box center [534, 194] width 8 height 8
checkbox input "true"
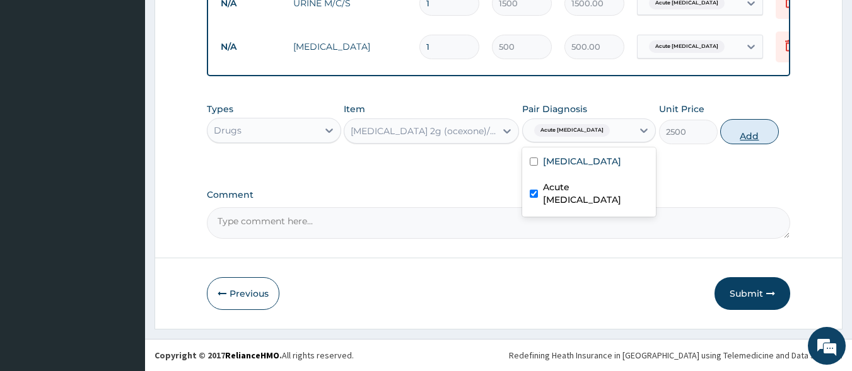
click at [758, 138] on button "Add" at bounding box center [749, 131] width 59 height 25
type input "0"
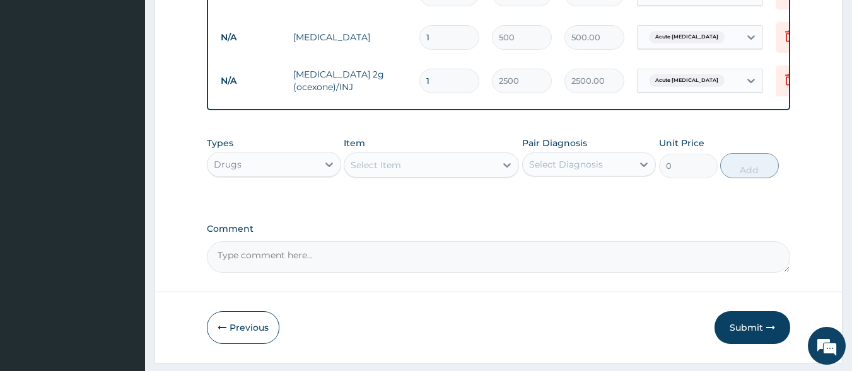
type input "0.00"
type input "4"
type input "10000.00"
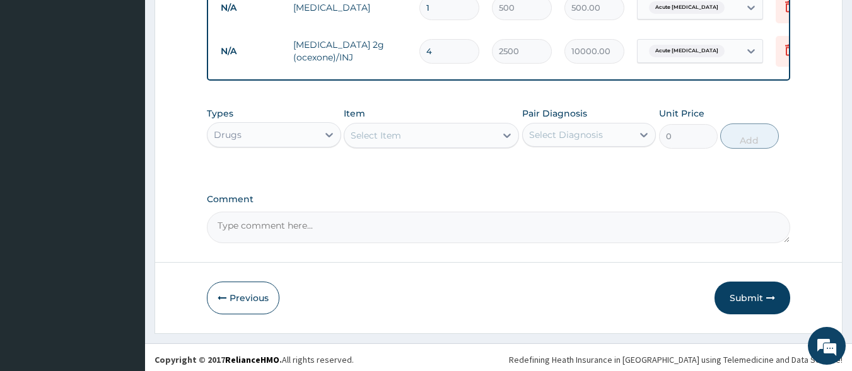
scroll to position [705, 0]
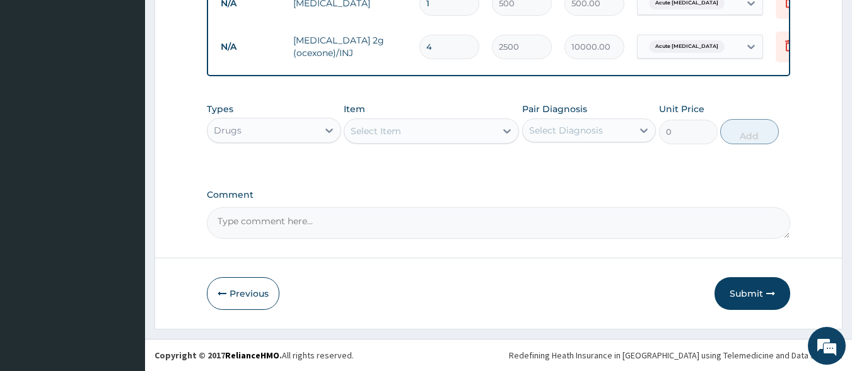
type input "4"
click at [383, 129] on div "Select Item" at bounding box center [376, 131] width 50 height 13
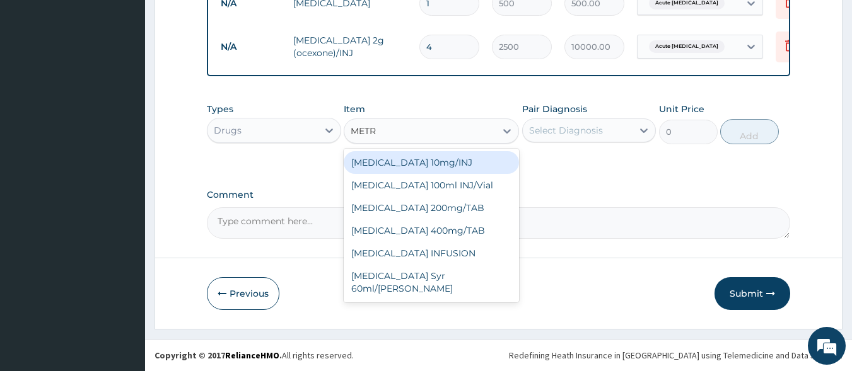
type input "METRO"
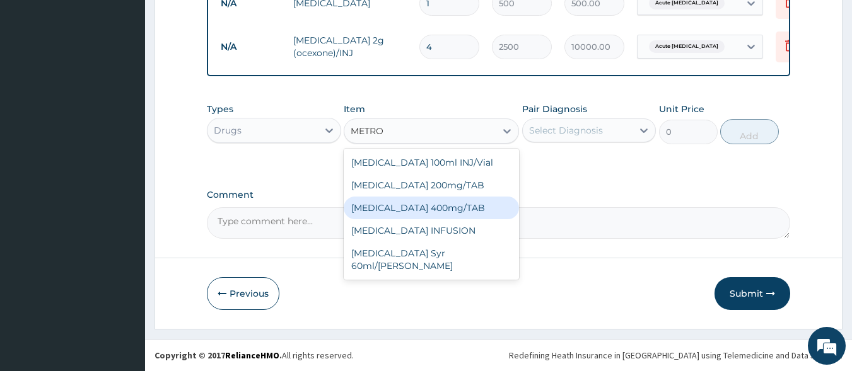
click at [449, 213] on div "METRONIDAZOLE 400mg/TAB" at bounding box center [431, 208] width 175 height 23
type input "50"
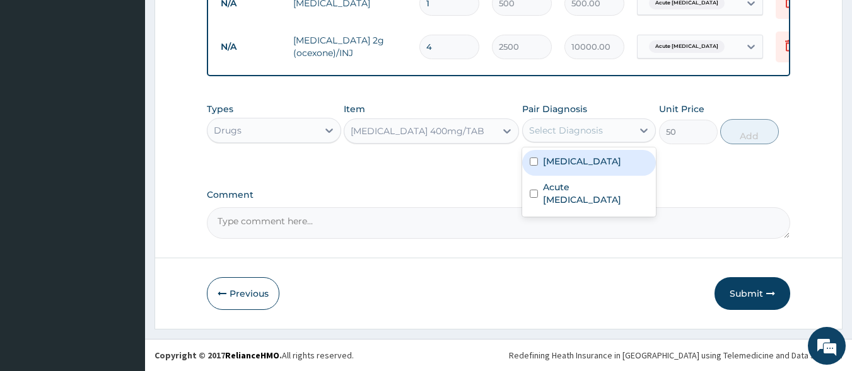
click at [591, 132] on div "Select Diagnosis" at bounding box center [566, 130] width 74 height 13
click at [535, 163] on input "checkbox" at bounding box center [534, 162] width 8 height 8
checkbox input "true"
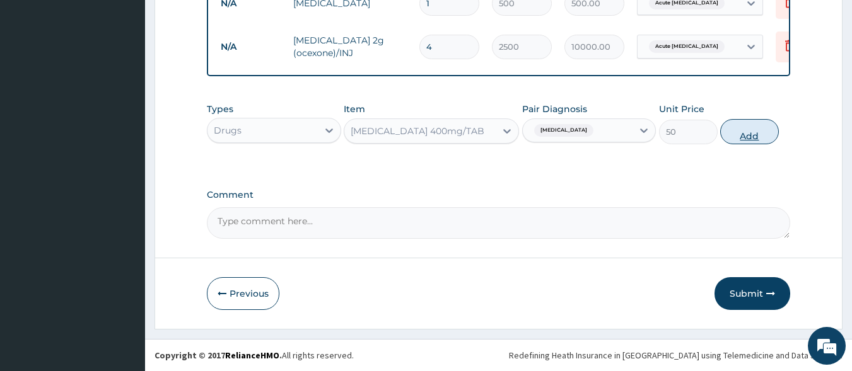
click at [755, 139] on button "Add" at bounding box center [749, 131] width 59 height 25
type input "0"
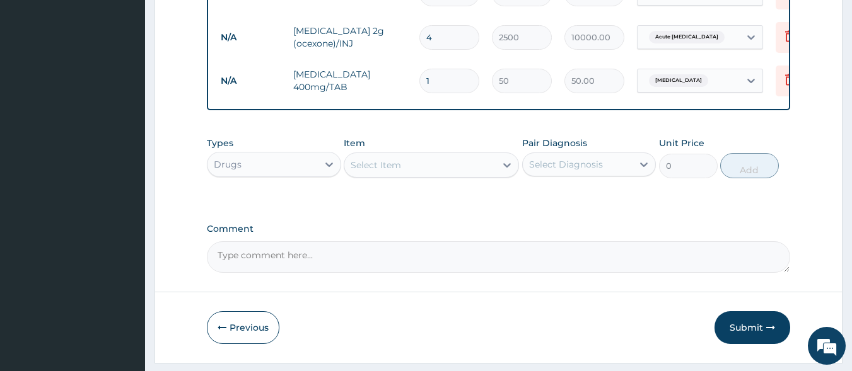
type input "0.00"
type input "3"
type input "150.00"
type input "30"
type input "1500.00"
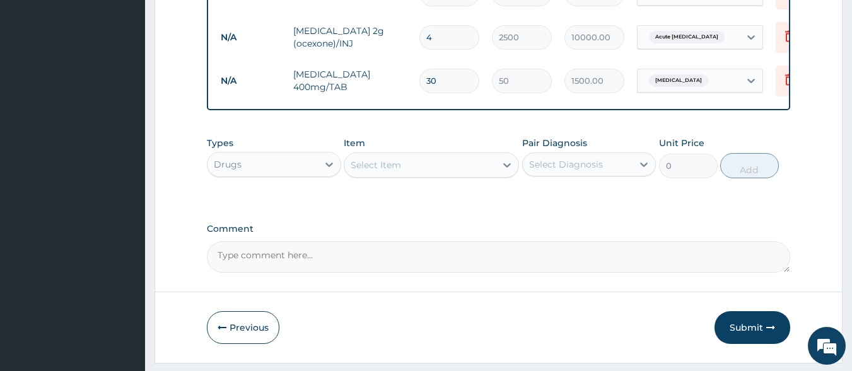
type input "30"
click at [576, 235] on label "Comment" at bounding box center [499, 229] width 584 height 11
click at [576, 241] on textarea "Comment" at bounding box center [499, 257] width 584 height 32
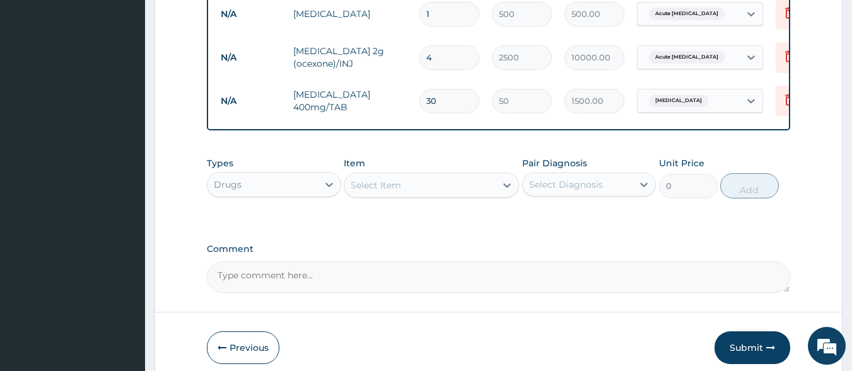
scroll to position [685, 0]
click at [427, 195] on div "Select Item" at bounding box center [419, 185] width 151 height 20
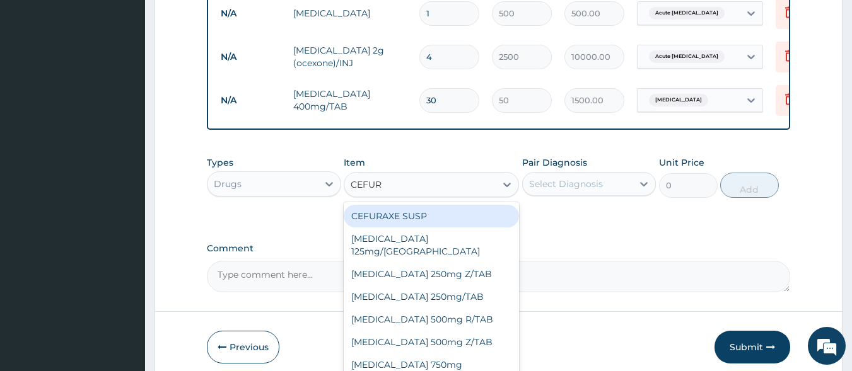
type input "CEFURO"
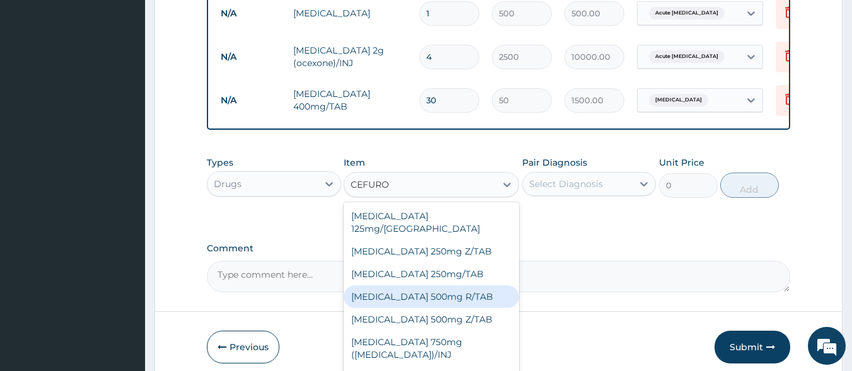
click at [436, 297] on div "Cefuroxime 500mg R/TAB" at bounding box center [431, 297] width 175 height 23
type input "300"
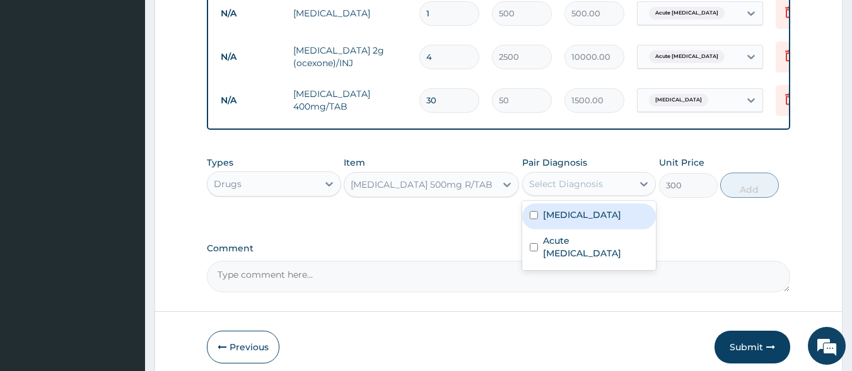
click at [605, 194] on div "Select Diagnosis" at bounding box center [578, 184] width 110 height 20
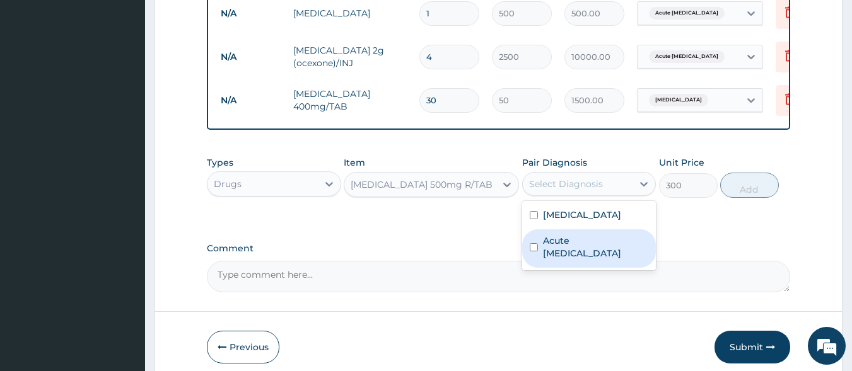
click at [530, 252] on input "checkbox" at bounding box center [534, 247] width 8 height 8
checkbox input "true"
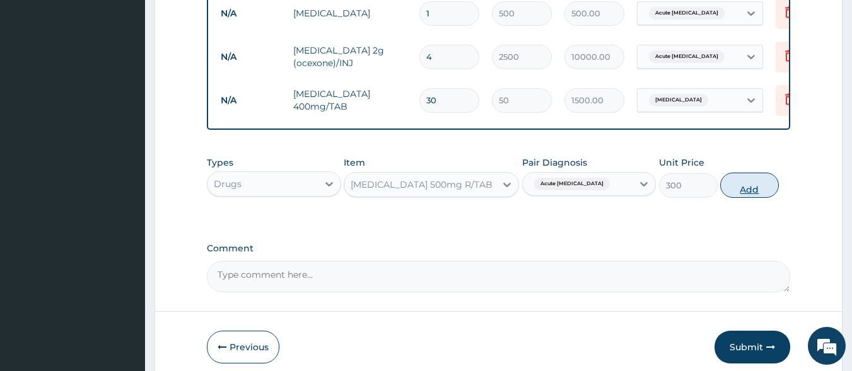
click at [747, 198] on button "Add" at bounding box center [749, 185] width 59 height 25
type input "0"
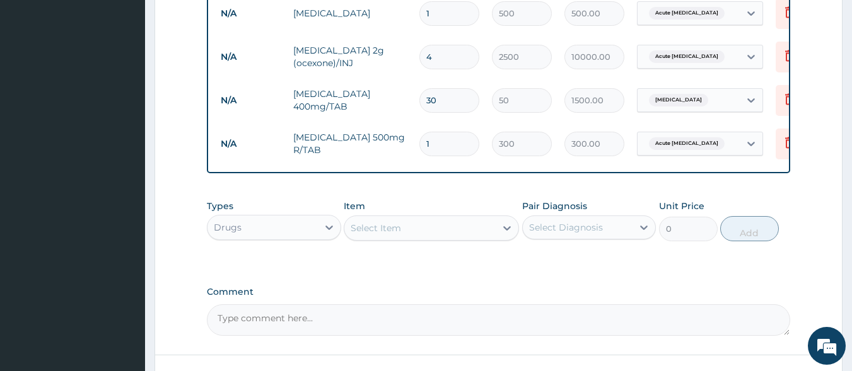
type input "10"
type input "3000.00"
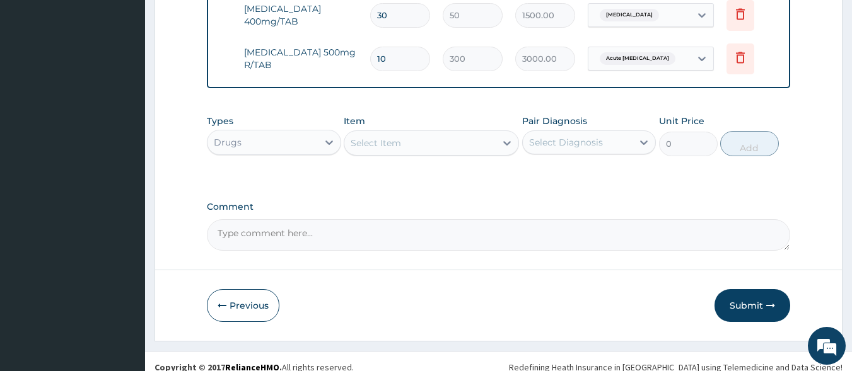
scroll to position [792, 0]
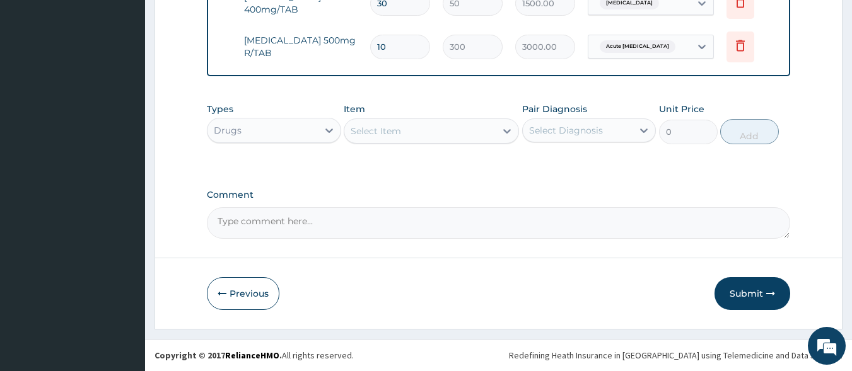
type input "10"
click at [389, 120] on div "Select Item" at bounding box center [431, 131] width 175 height 25
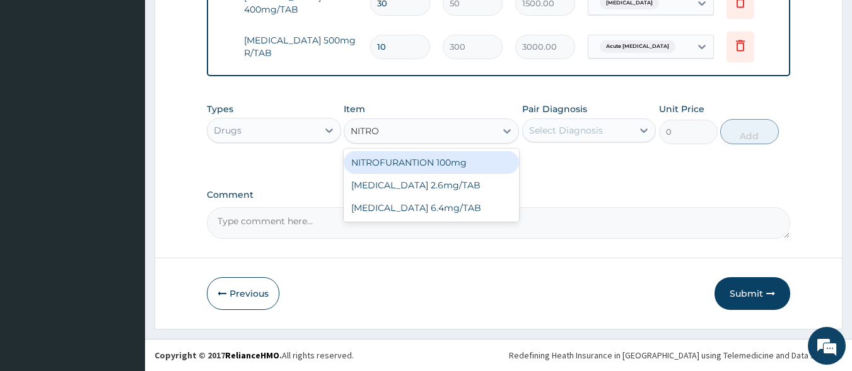
type input "NITRO"
click at [425, 166] on div "NITROFURANTION 100mg" at bounding box center [431, 162] width 175 height 23
type input "52.5"
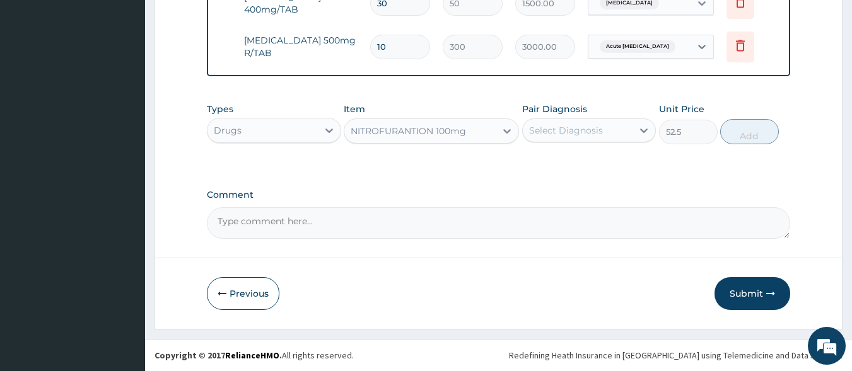
click at [588, 142] on div "Pair Diagnosis Select Diagnosis" at bounding box center [589, 124] width 134 height 42
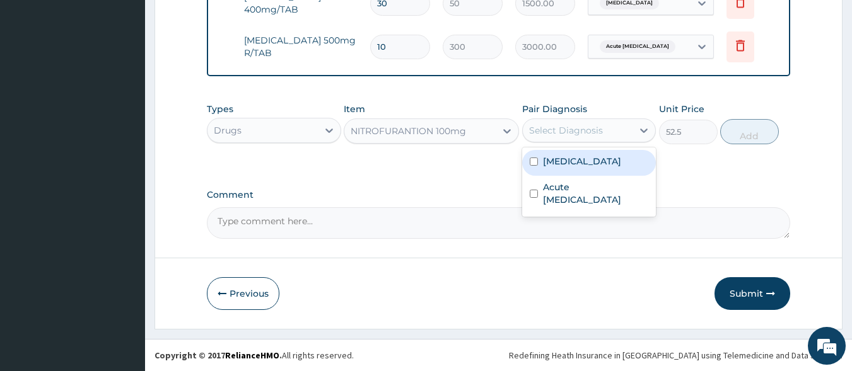
click at [580, 134] on div "Select Diagnosis" at bounding box center [566, 130] width 74 height 13
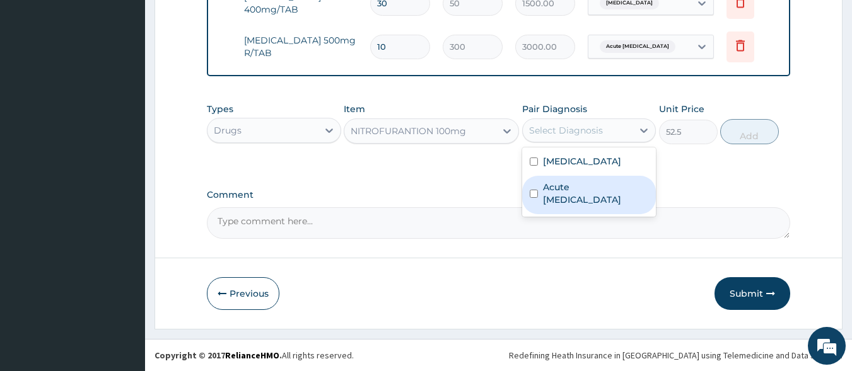
click at [534, 190] on input "checkbox" at bounding box center [534, 194] width 8 height 8
checkbox input "true"
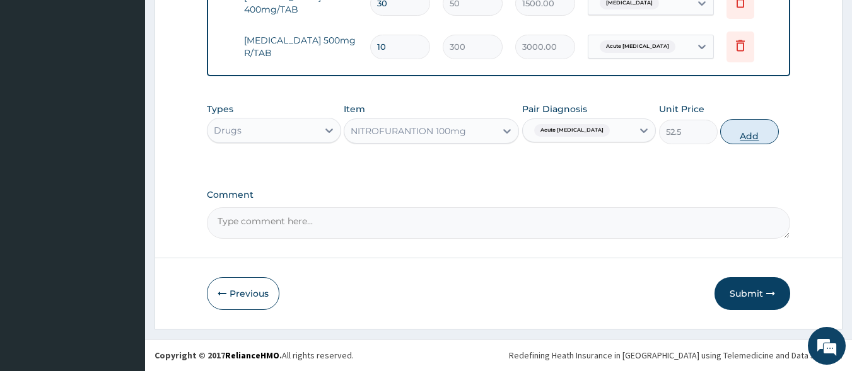
click at [746, 131] on button "Add" at bounding box center [749, 131] width 59 height 25
type input "0"
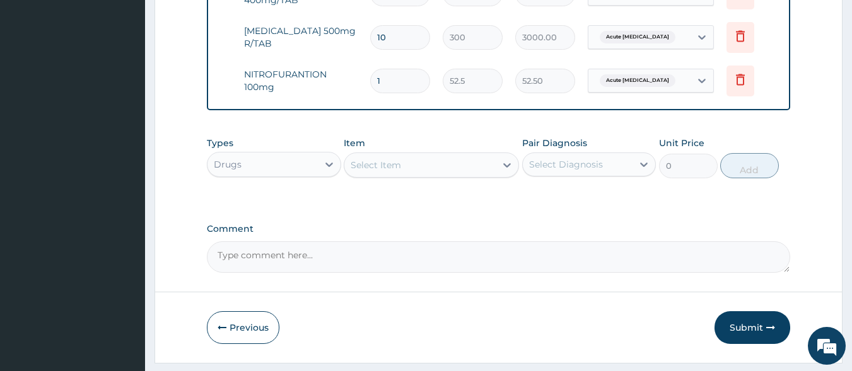
type input "10"
type input "525.00"
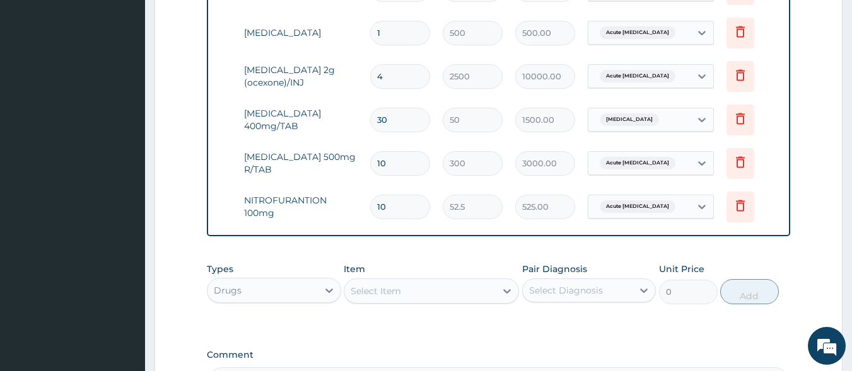
type input "11"
type input "577.50"
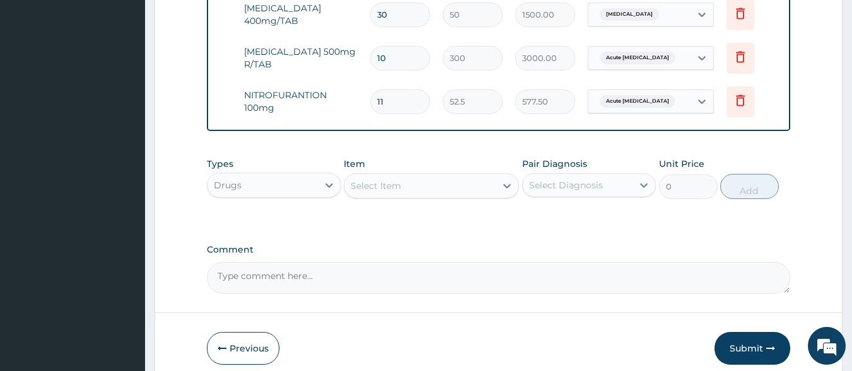
scroll to position [835, 0]
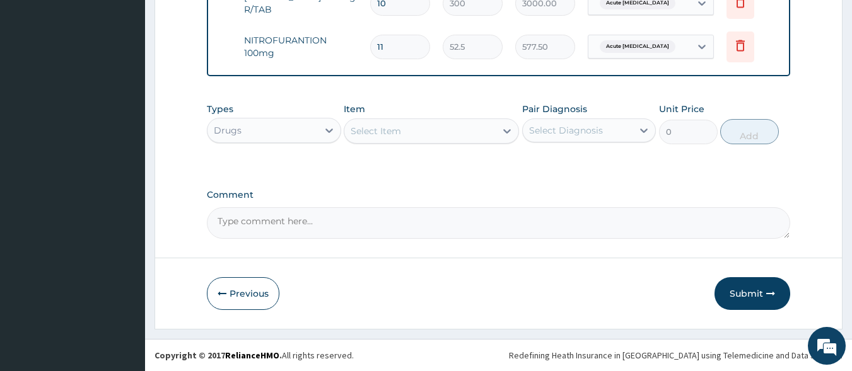
type input "11"
click at [397, 129] on div "Select Item" at bounding box center [376, 131] width 50 height 13
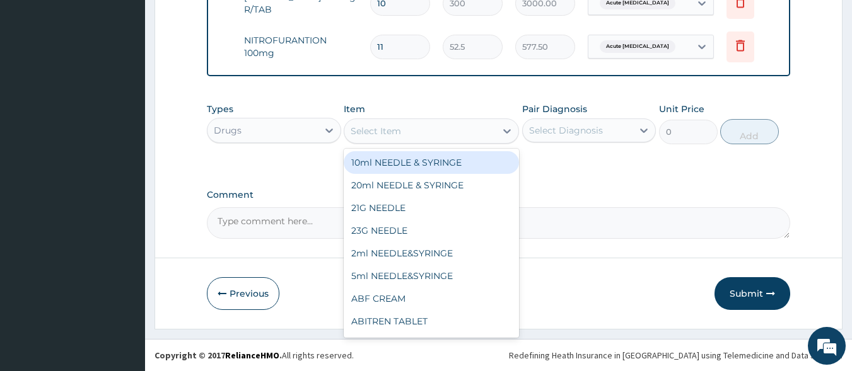
type input ","
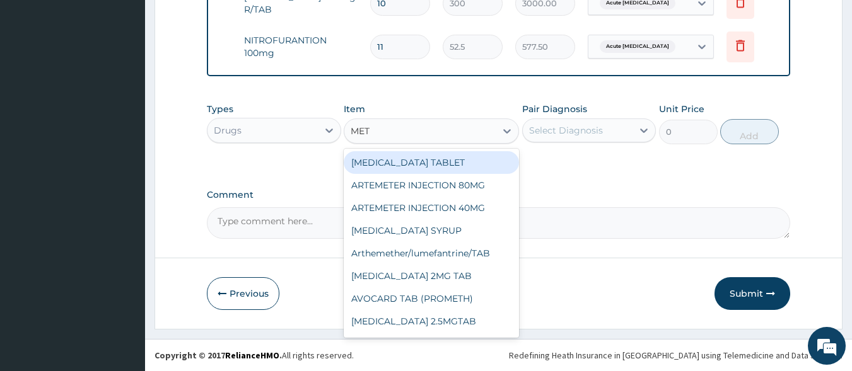
type input "METR"
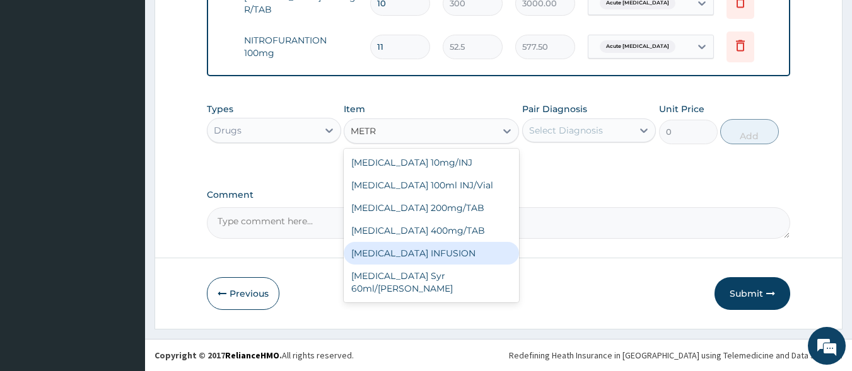
drag, startPoint x: 444, startPoint y: 251, endPoint x: 305, endPoint y: 122, distance: 189.2
click at [444, 247] on div "METRONIDAZOLE INFUSION" at bounding box center [431, 253] width 175 height 23
type input "450"
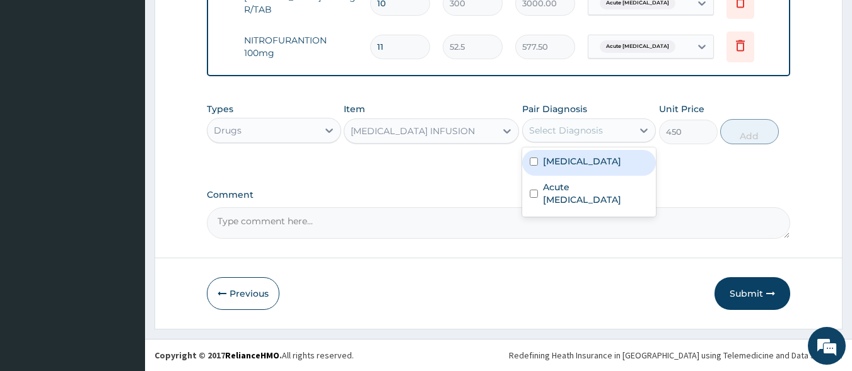
drag, startPoint x: 599, startPoint y: 134, endPoint x: 598, endPoint y: 127, distance: 7.0
click at [598, 128] on div "Select Diagnosis" at bounding box center [589, 131] width 134 height 24
drag, startPoint x: 537, startPoint y: 160, endPoint x: 612, endPoint y: 153, distance: 76.0
click at [537, 160] on input "checkbox" at bounding box center [534, 162] width 8 height 8
checkbox input "true"
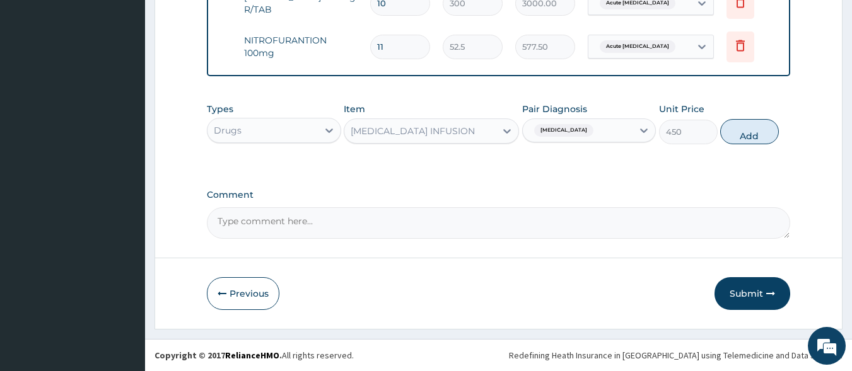
drag, startPoint x: 753, startPoint y: 138, endPoint x: 675, endPoint y: 114, distance: 81.8
click at [743, 134] on button "Add" at bounding box center [749, 131] width 59 height 25
type input "0"
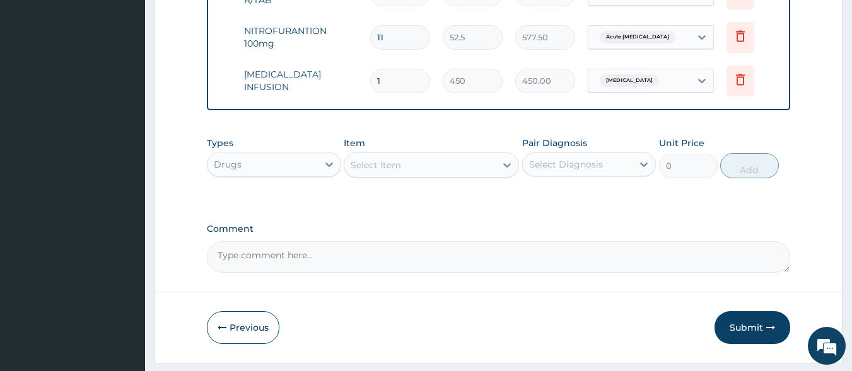
type input "0.00"
type input "6"
type input "2700.00"
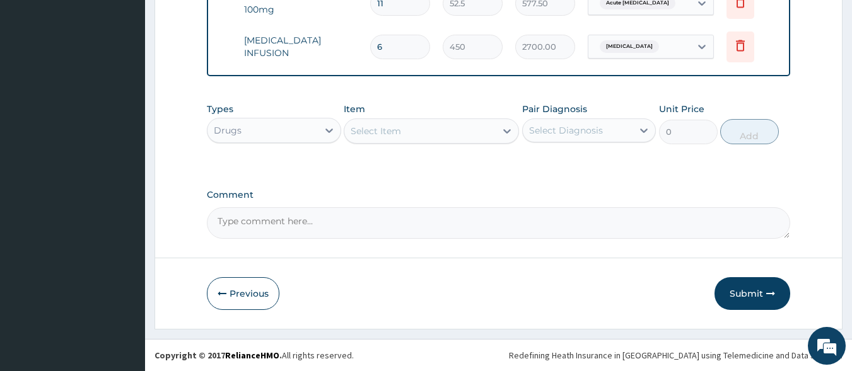
scroll to position [879, 0]
type input "6"
click at [738, 294] on button "Submit" at bounding box center [752, 293] width 76 height 33
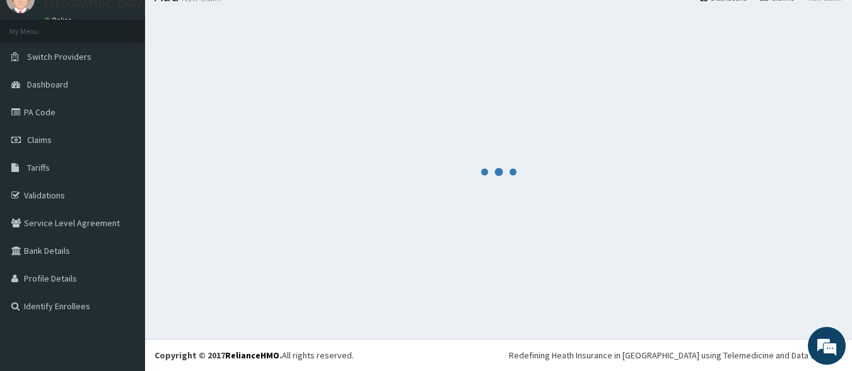
scroll to position [53, 0]
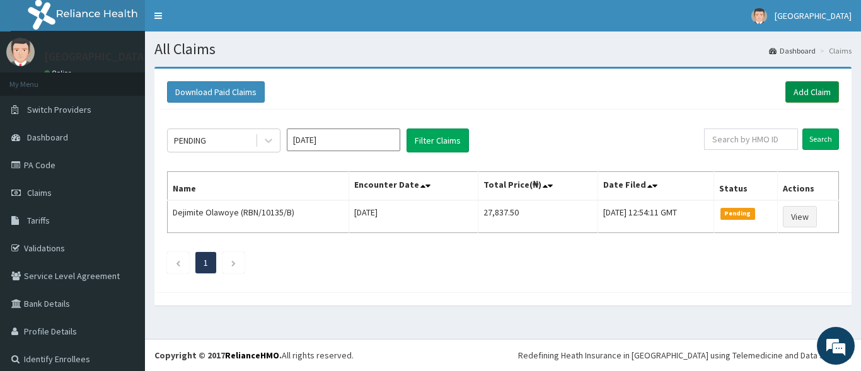
click at [792, 88] on link "Add Claim" at bounding box center [813, 91] width 54 height 21
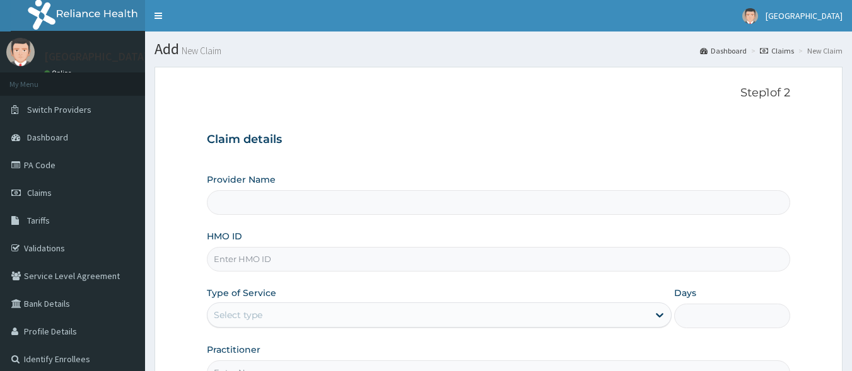
type input "[GEOGRAPHIC_DATA]"
click at [286, 262] on input "HMO ID" at bounding box center [499, 259] width 584 height 25
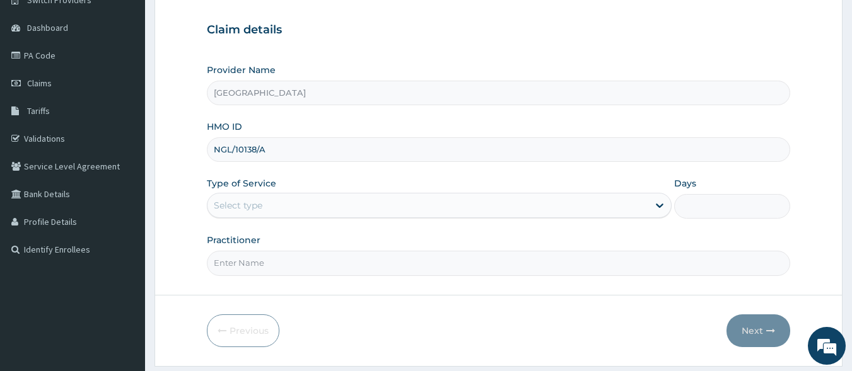
scroll to position [126, 0]
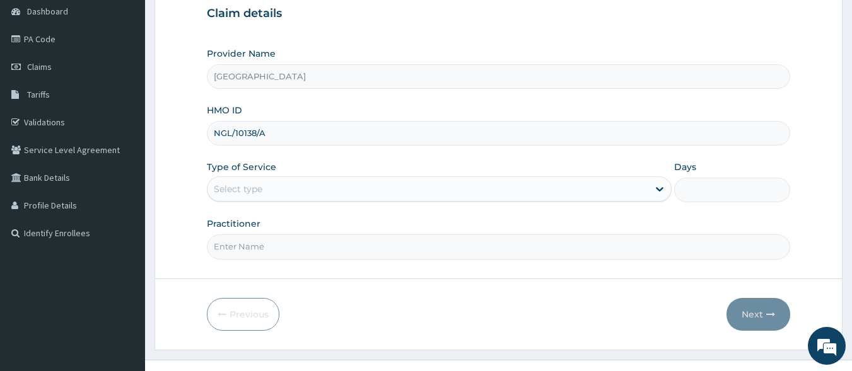
type input "NGL/10138/A"
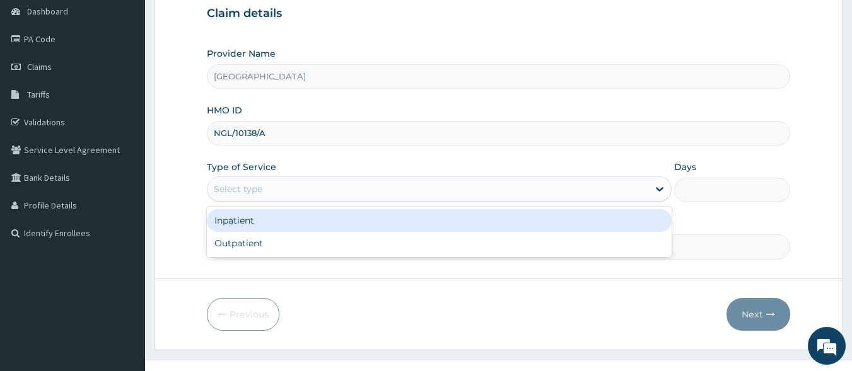
click at [295, 182] on div "Select type" at bounding box center [427, 189] width 441 height 20
click at [252, 226] on div "Inpatient" at bounding box center [439, 220] width 465 height 23
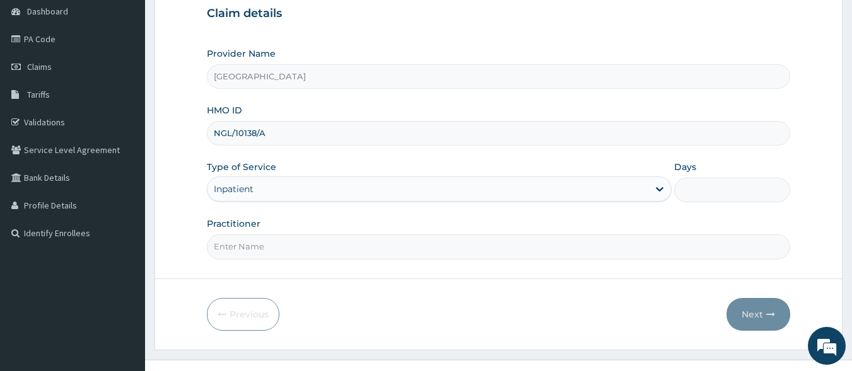
click at [698, 197] on input "Days" at bounding box center [732, 190] width 116 height 25
type input "2"
click at [258, 250] on input "Practitioner" at bounding box center [499, 247] width 584 height 25
type input "DR NGONANDI"
click at [764, 313] on button "Next" at bounding box center [758, 314] width 64 height 33
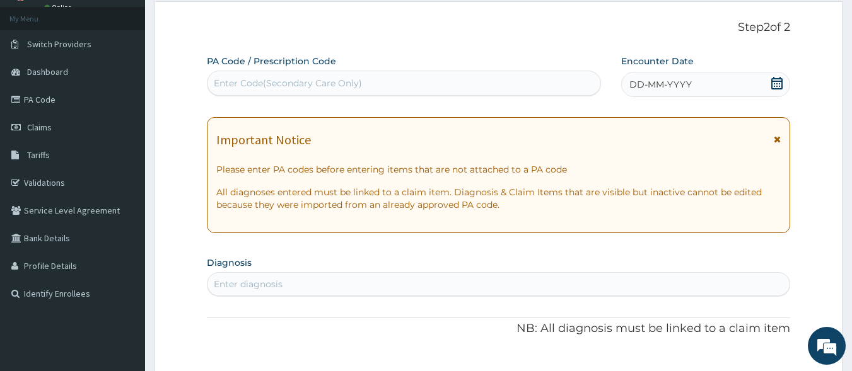
scroll to position [0, 0]
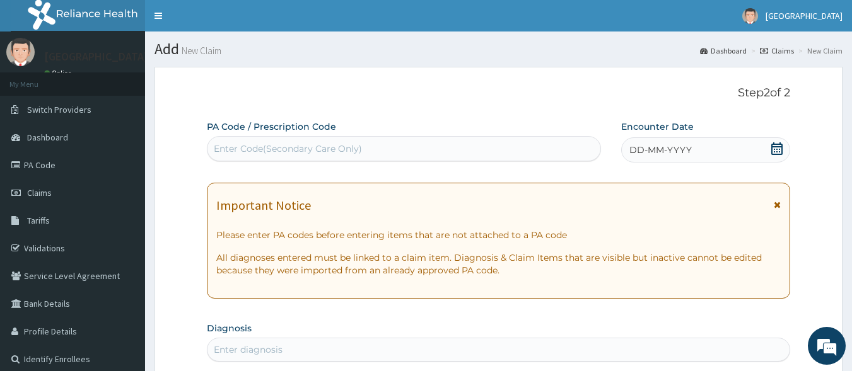
click at [248, 146] on div "Enter Code(Secondary Care Only)" at bounding box center [288, 148] width 148 height 13
paste input "PA/FDA918"
type input "PA/FDA918"
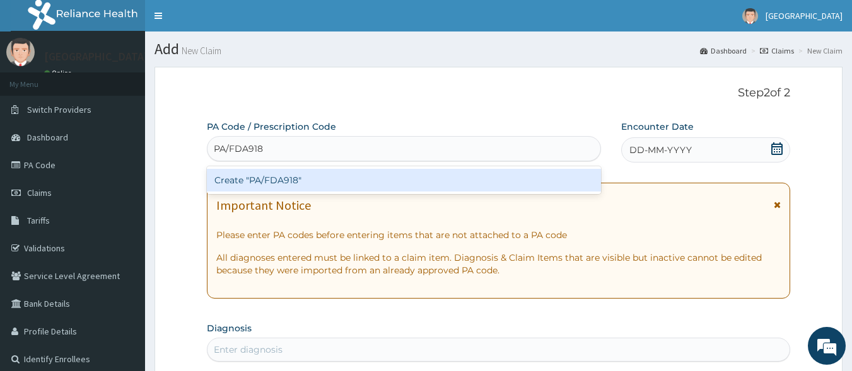
click at [279, 179] on div "Create "PA/FDA918"" at bounding box center [404, 180] width 395 height 23
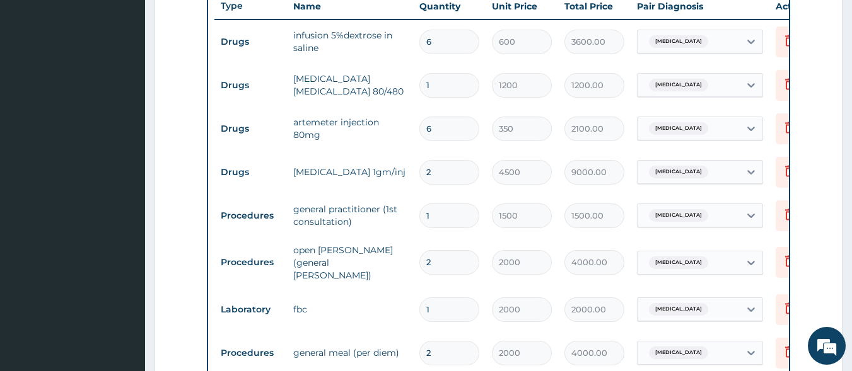
scroll to position [479, 0]
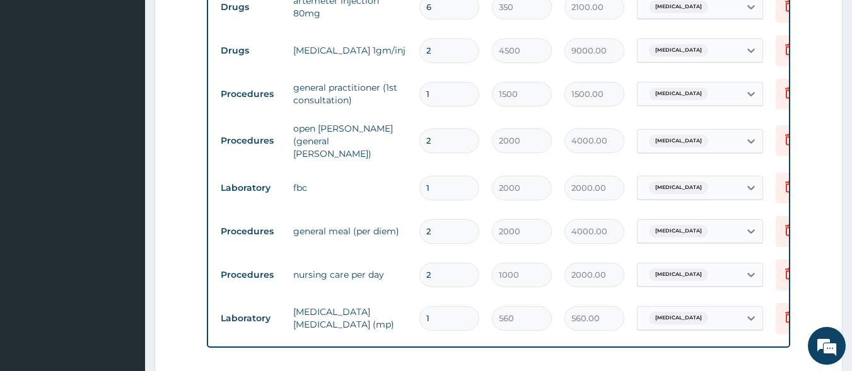
type input "0"
type input "0.00"
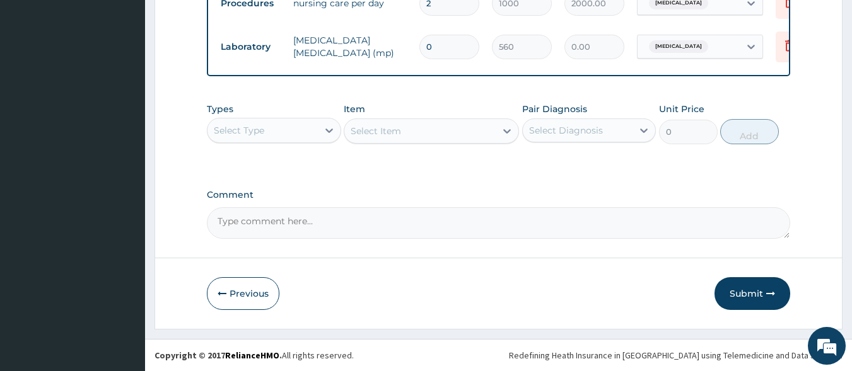
scroll to position [879, 0]
type input "0"
click at [743, 298] on button "Submit" at bounding box center [752, 293] width 76 height 33
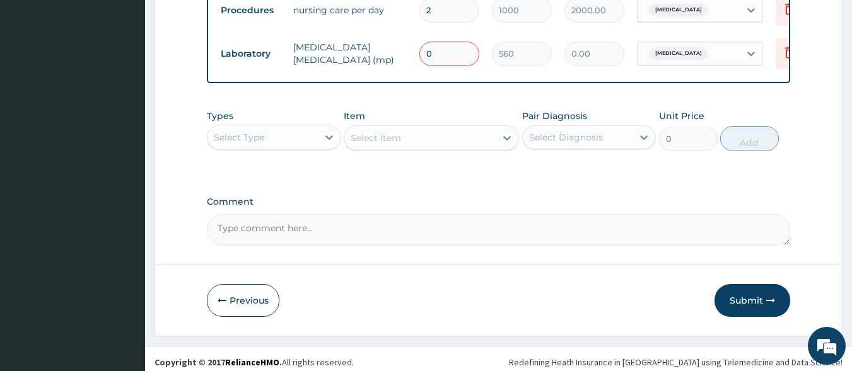
scroll to position [753, 0]
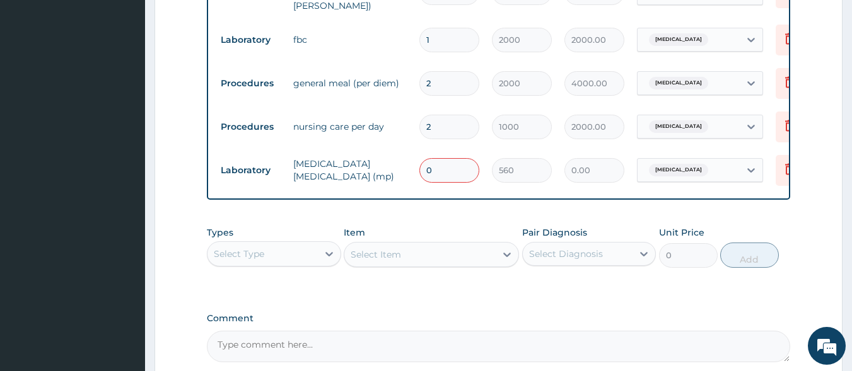
click at [444, 163] on input "0" at bounding box center [449, 170] width 60 height 25
type input "1"
type input "560.00"
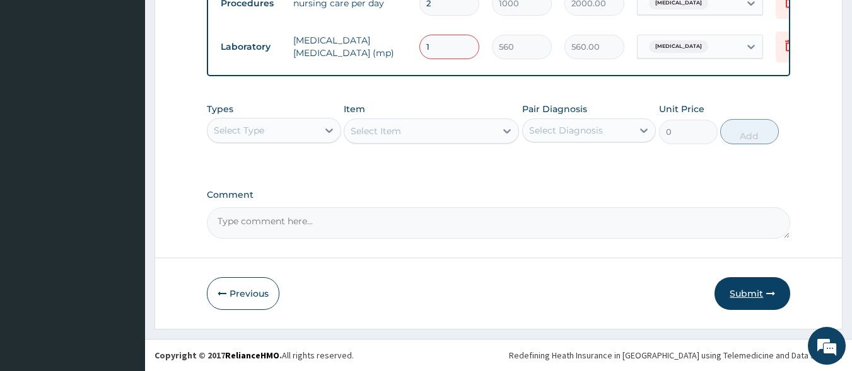
type input "1"
click at [745, 292] on button "Submit" at bounding box center [752, 293] width 76 height 33
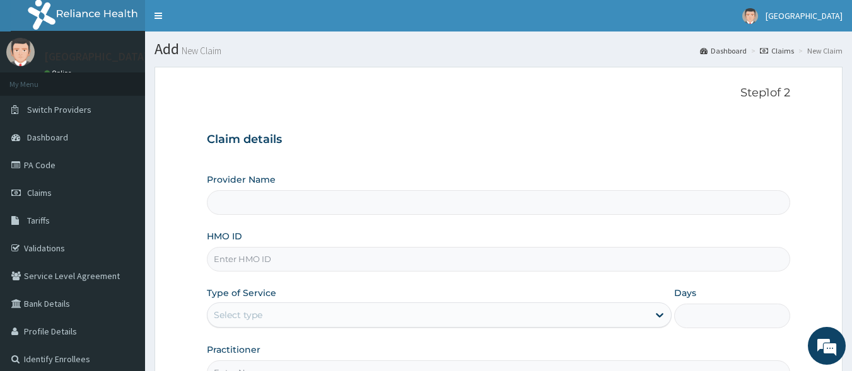
type input "[GEOGRAPHIC_DATA]"
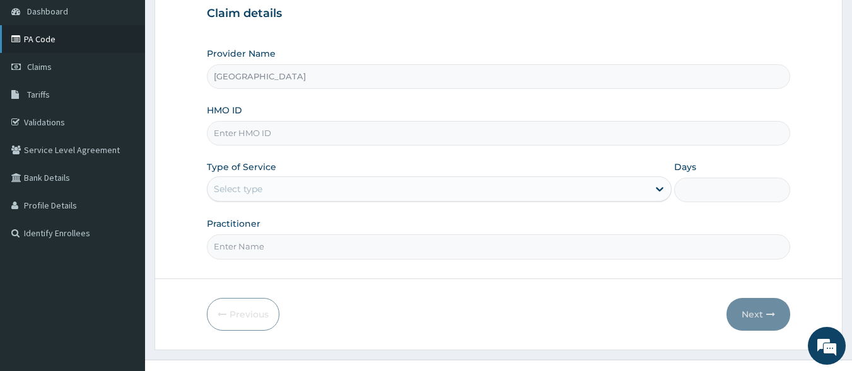
click at [51, 38] on link "PA Code" at bounding box center [72, 39] width 145 height 28
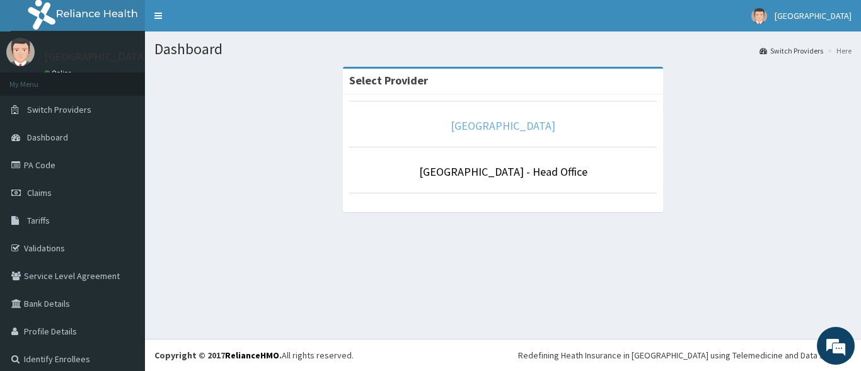
click at [486, 124] on link "[GEOGRAPHIC_DATA]" at bounding box center [503, 126] width 105 height 15
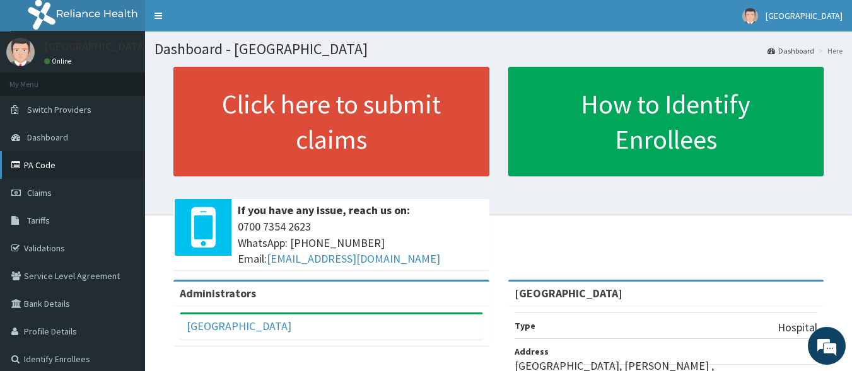
click at [32, 161] on link "PA Code" at bounding box center [72, 165] width 145 height 28
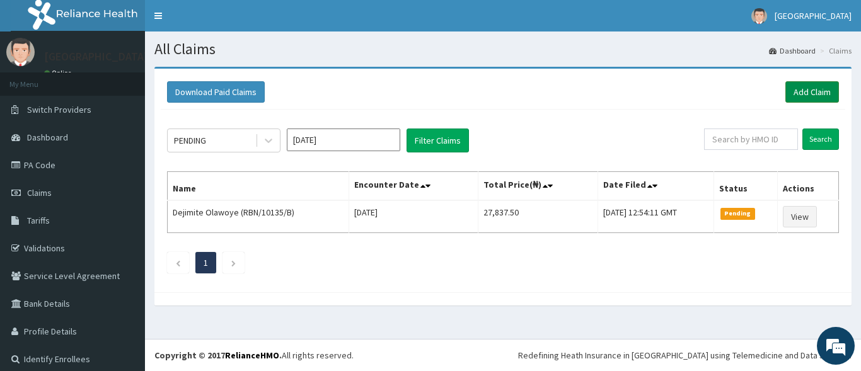
click at [814, 87] on link "Add Claim" at bounding box center [813, 91] width 54 height 21
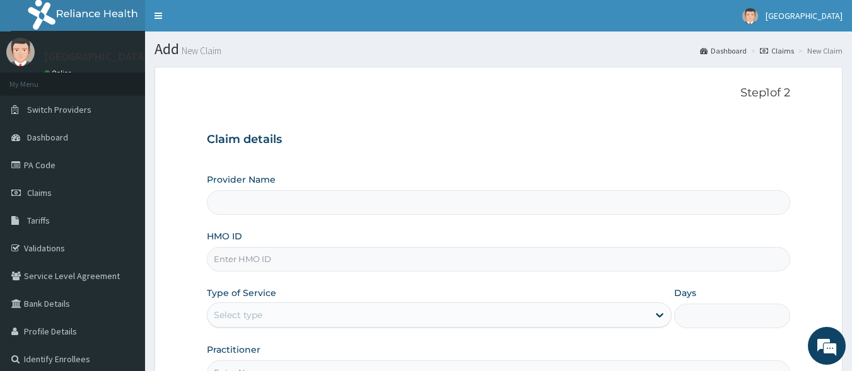
type input "[GEOGRAPHIC_DATA]"
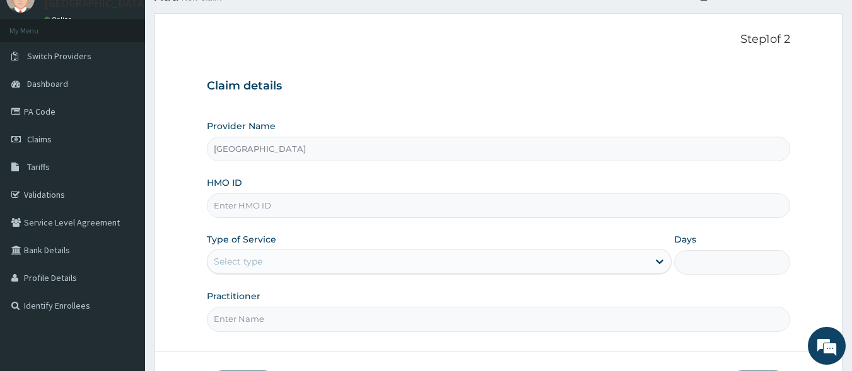
scroll to position [126, 0]
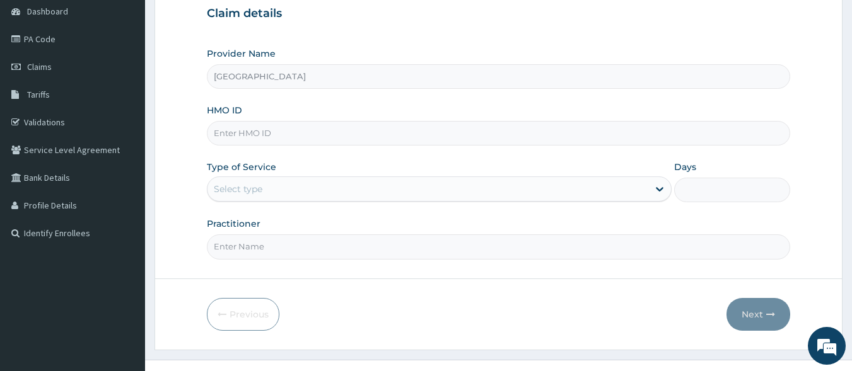
click at [238, 134] on input "HMO ID" at bounding box center [499, 133] width 584 height 25
type input "PGC/10098/A"
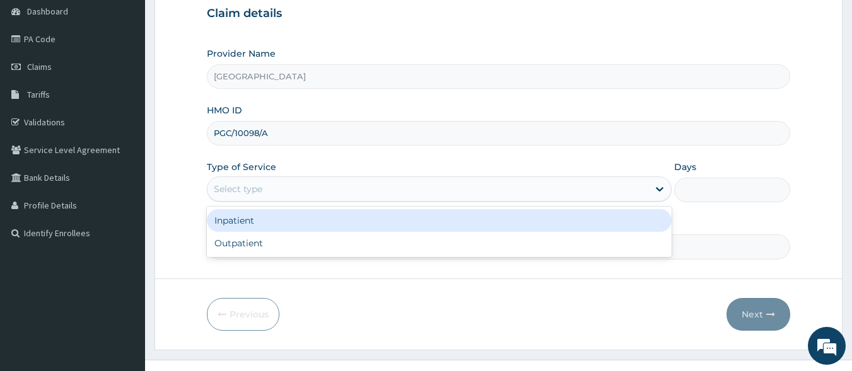
click at [542, 193] on div "Select type" at bounding box center [427, 189] width 441 height 20
click at [262, 224] on div "Inpatient" at bounding box center [439, 220] width 465 height 23
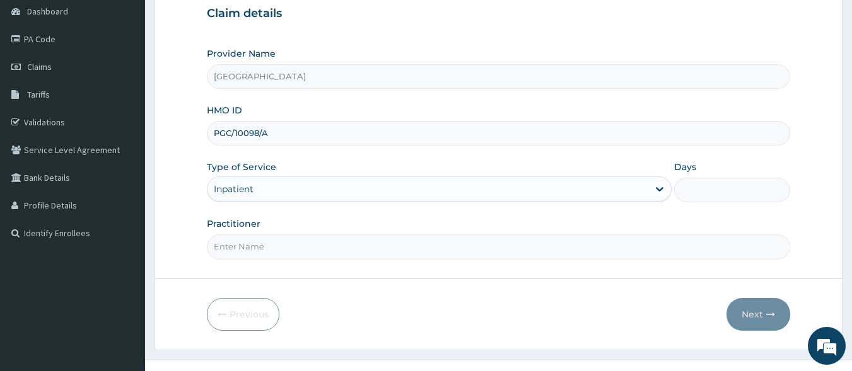
click at [261, 248] on input "Practitioner" at bounding box center [499, 247] width 584 height 25
type input "DR NGONANDI"
click at [698, 194] on input "Days" at bounding box center [732, 190] width 116 height 25
type input "2"
click at [755, 313] on button "Next" at bounding box center [758, 314] width 64 height 33
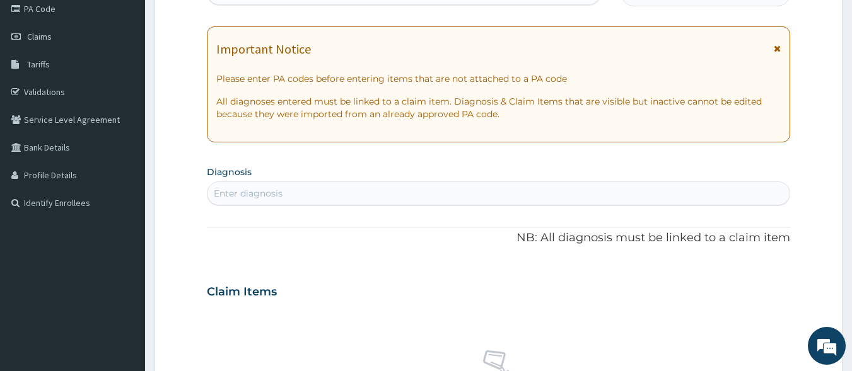
scroll to position [126, 0]
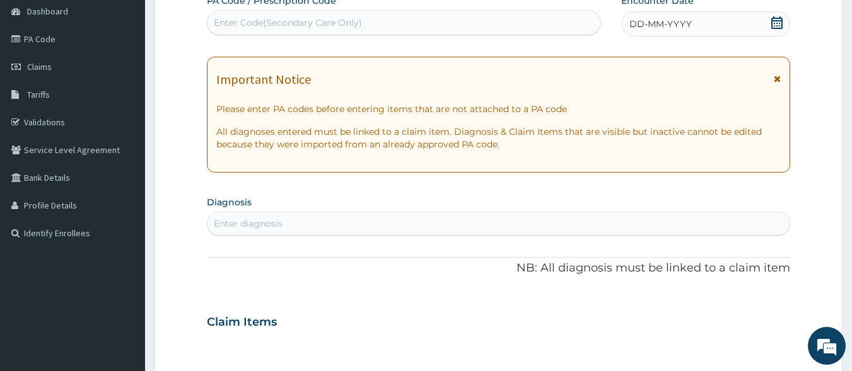
click at [244, 23] on div "Enter Code(Secondary Care Only)" at bounding box center [288, 22] width 148 height 13
paste input "PA/4D7247"
type input "PA/4D7247"
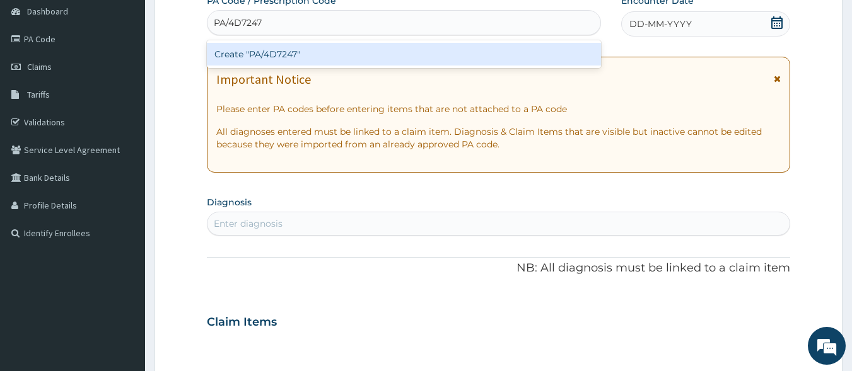
click at [270, 57] on div "Create "PA/4D7247"" at bounding box center [404, 54] width 395 height 23
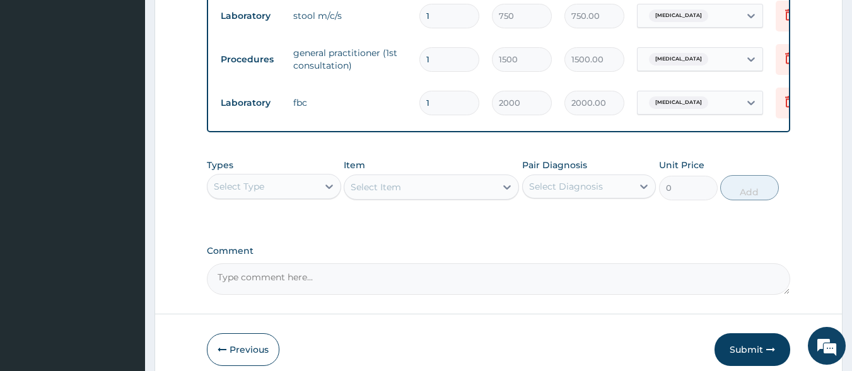
scroll to position [987, 0]
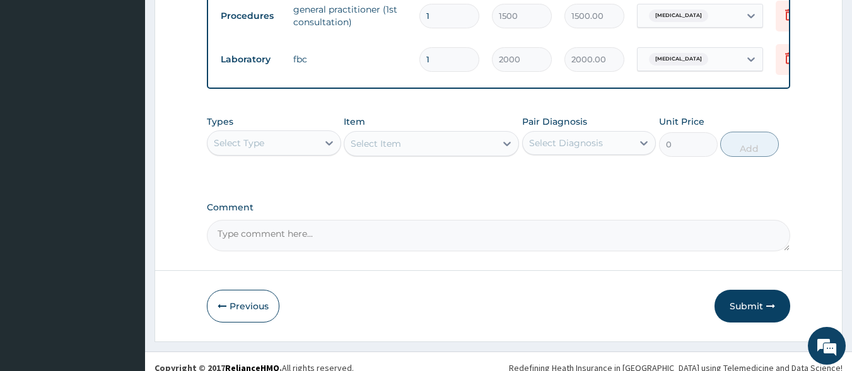
click at [286, 152] on div "Select Type" at bounding box center [262, 143] width 110 height 20
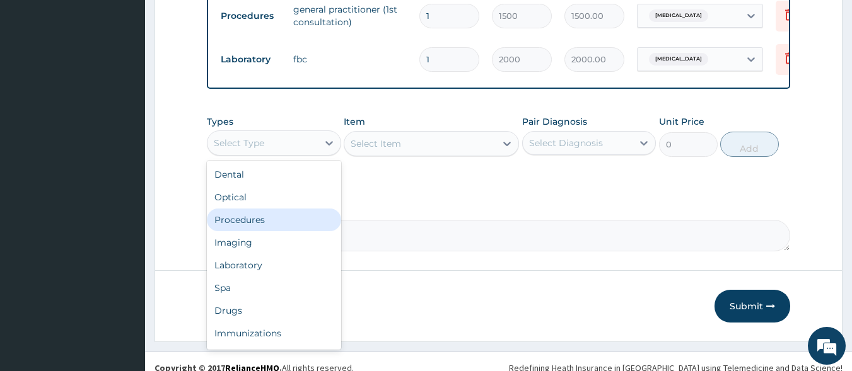
click at [250, 227] on div "Procedures" at bounding box center [274, 220] width 134 height 23
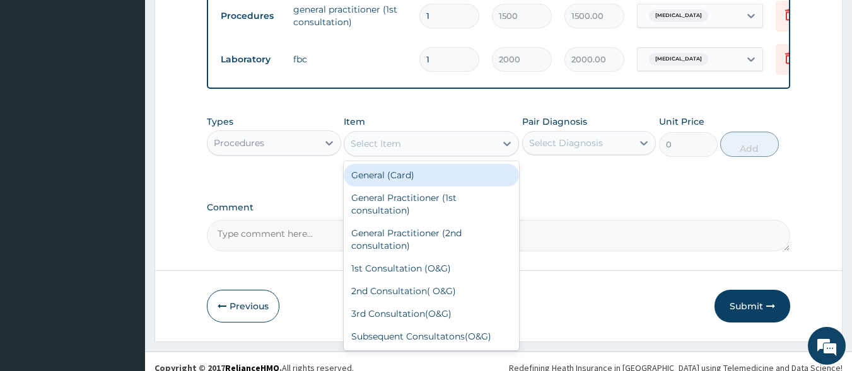
click at [442, 154] on div "Select Item" at bounding box center [419, 144] width 151 height 20
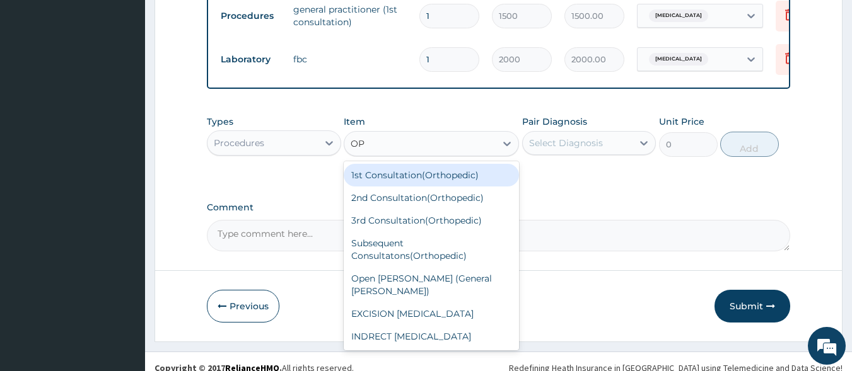
type input "OPE"
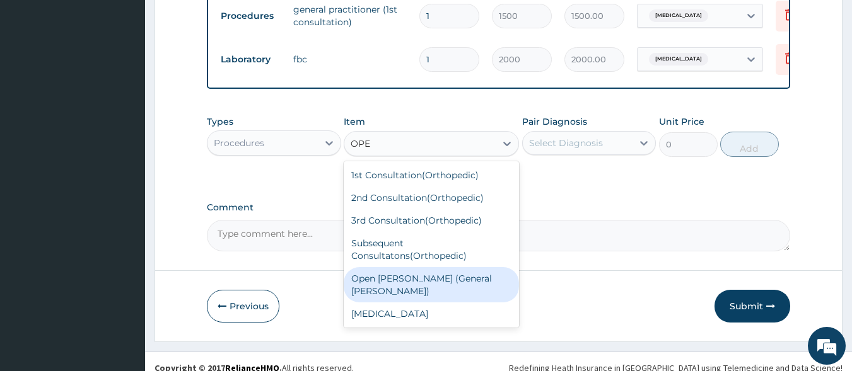
click at [465, 285] on div "Open ward (General Ward)" at bounding box center [431, 284] width 175 height 35
type input "2000"
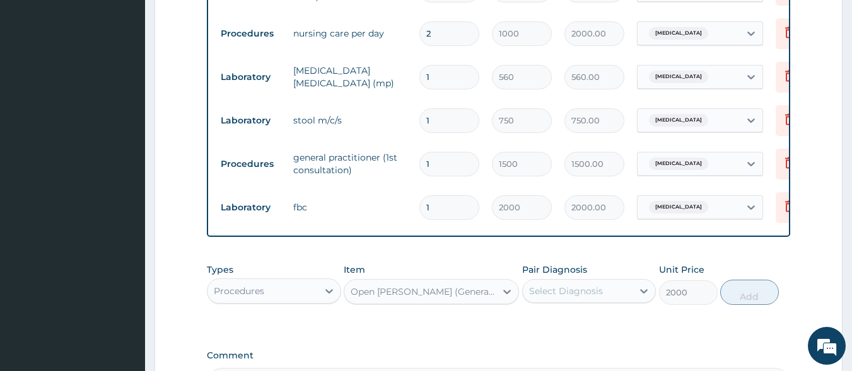
scroll to position [861, 0]
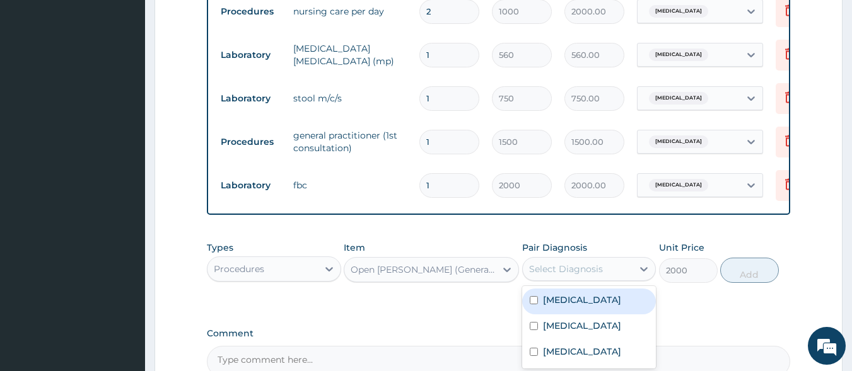
click at [593, 276] on div "Select Diagnosis" at bounding box center [566, 269] width 74 height 13
click at [533, 305] on input "checkbox" at bounding box center [534, 300] width 8 height 8
checkbox input "true"
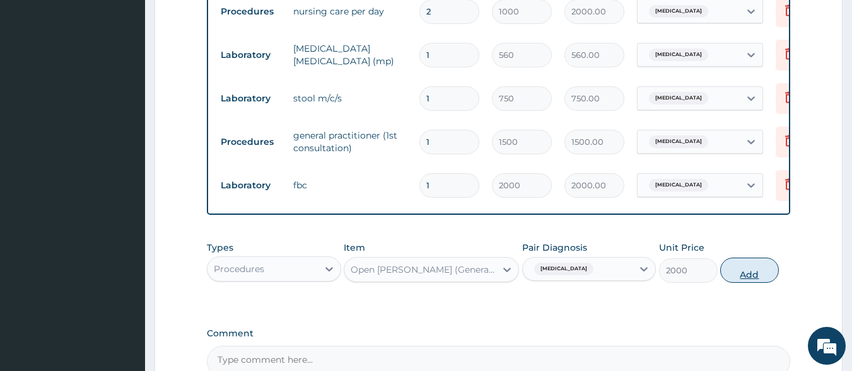
click at [750, 283] on button "Add" at bounding box center [749, 270] width 59 height 25
type input "0"
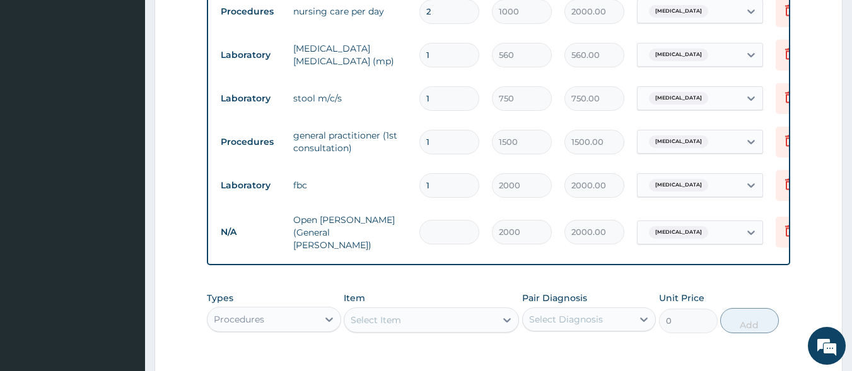
type input "0.00"
type input "2"
type input "4000.00"
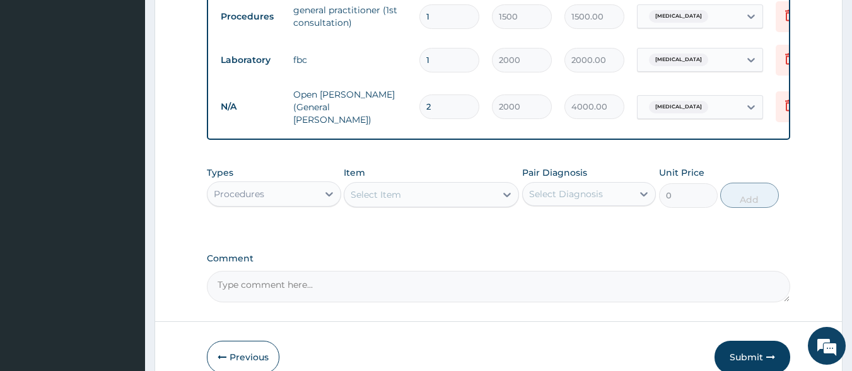
scroll to position [987, 0]
type input "2"
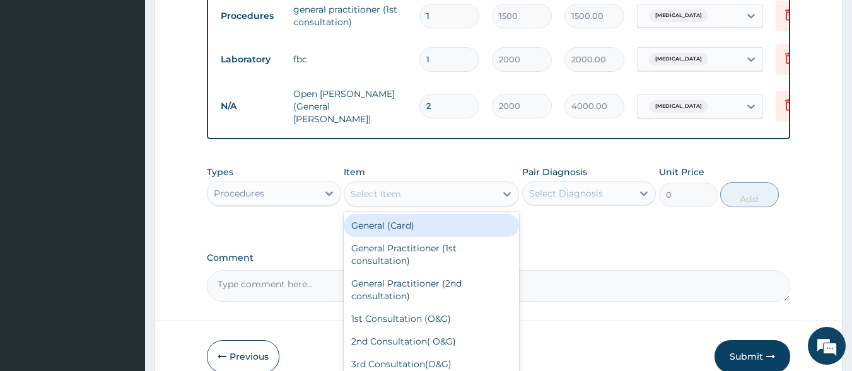
click at [402, 200] on div "Select Item" at bounding box center [419, 194] width 151 height 20
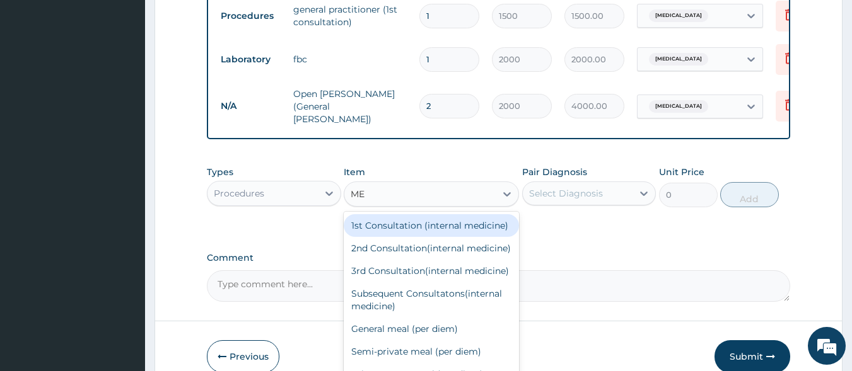
type input "MEA"
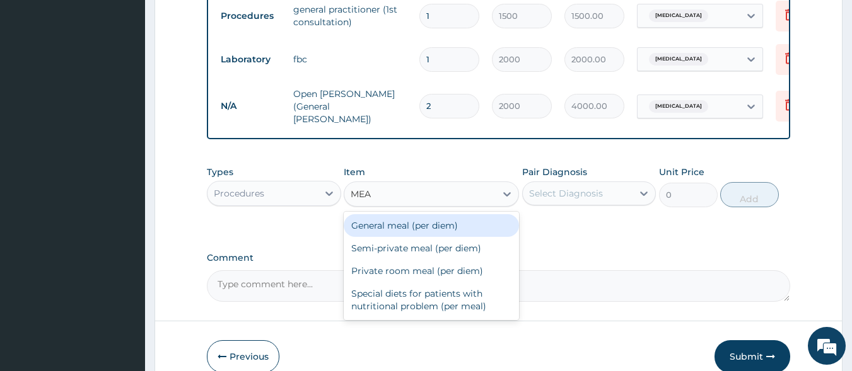
click at [478, 230] on div "General meal (per diem)" at bounding box center [431, 225] width 175 height 23
type input "2000"
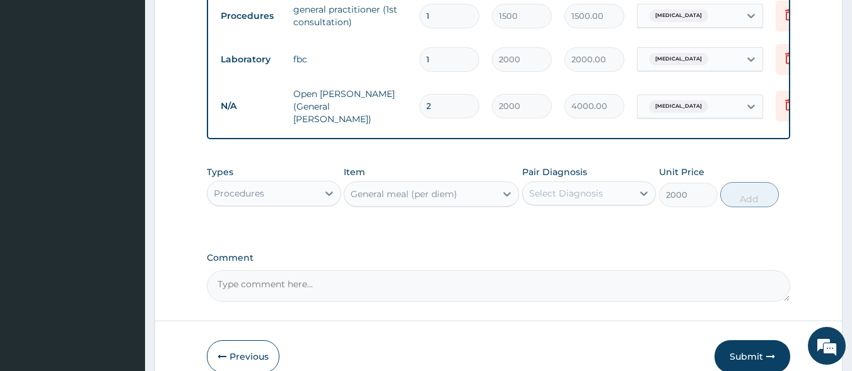
click at [593, 195] on div "Select Diagnosis" at bounding box center [566, 193] width 74 height 13
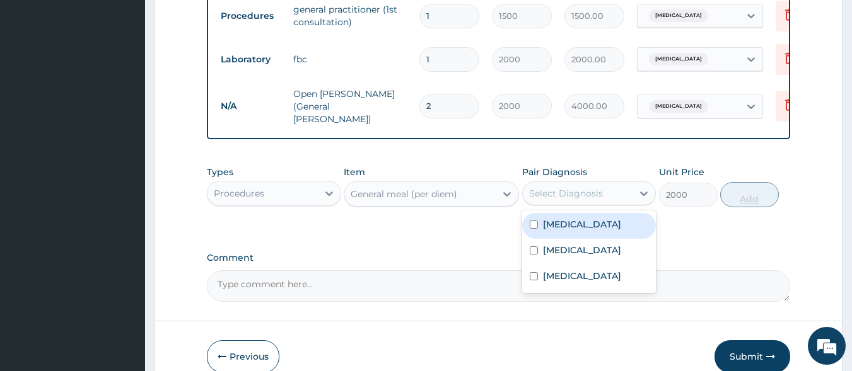
drag, startPoint x: 536, startPoint y: 226, endPoint x: 728, endPoint y: 200, distance: 193.4
click at [540, 224] on div "Malaria" at bounding box center [589, 226] width 134 height 26
checkbox input "true"
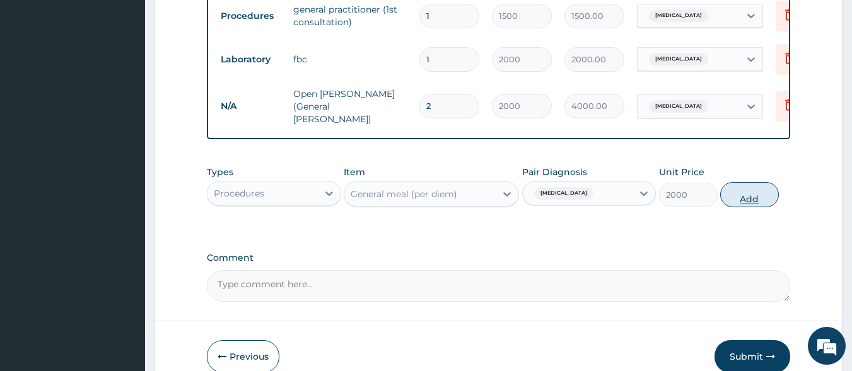
click at [737, 199] on button "Add" at bounding box center [749, 194] width 59 height 25
type input "0"
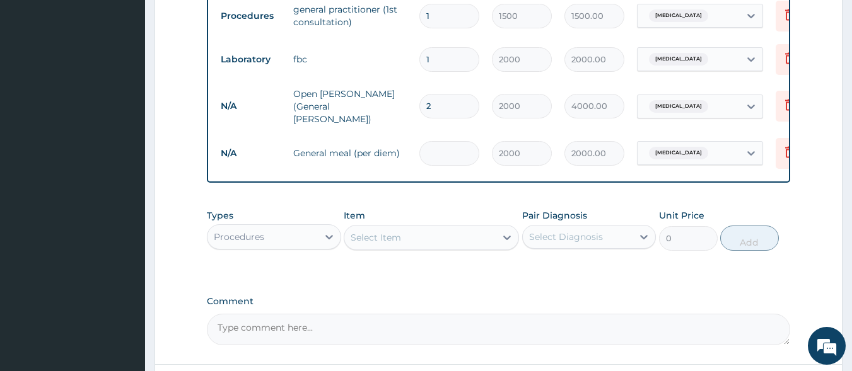
type input "0.00"
type input "2"
type input "4000.00"
type input "3"
type input "6000.00"
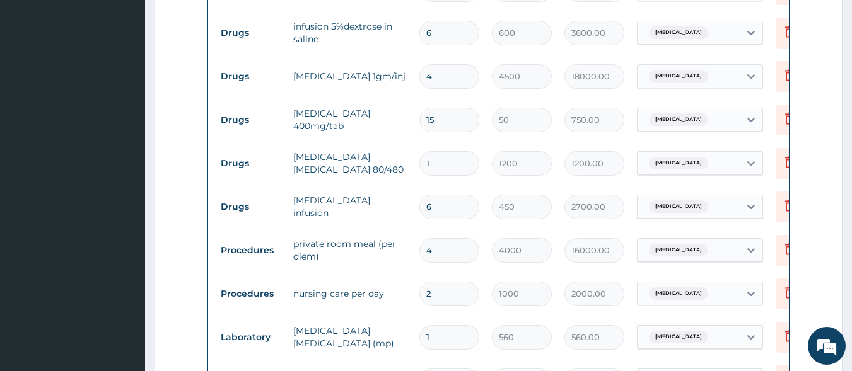
scroll to position [609, 0]
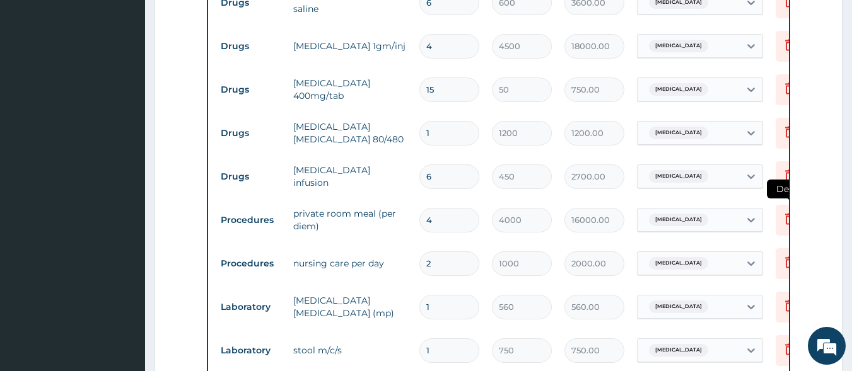
type input "3"
click at [786, 220] on icon at bounding box center [789, 218] width 9 height 11
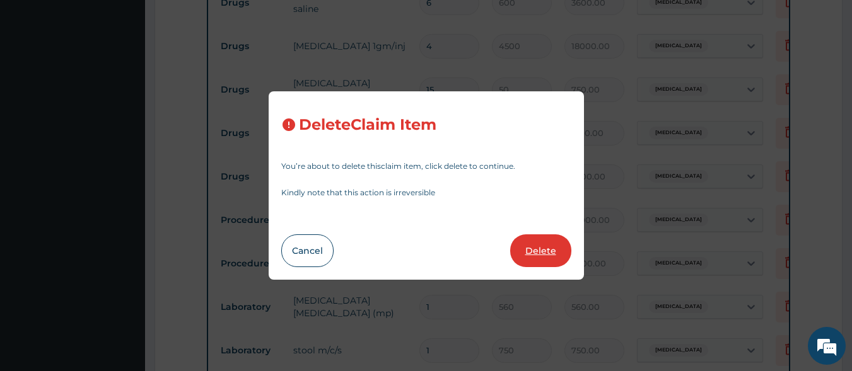
click at [550, 247] on button "Delete" at bounding box center [540, 251] width 61 height 33
type input "2"
type input "1000"
type input "2000.00"
type input "1"
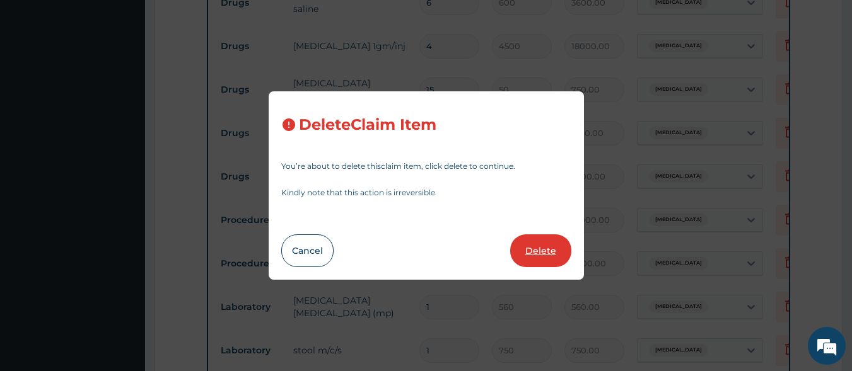
type input "560"
type input "560.00"
type input "750"
type input "750.00"
type input "1500"
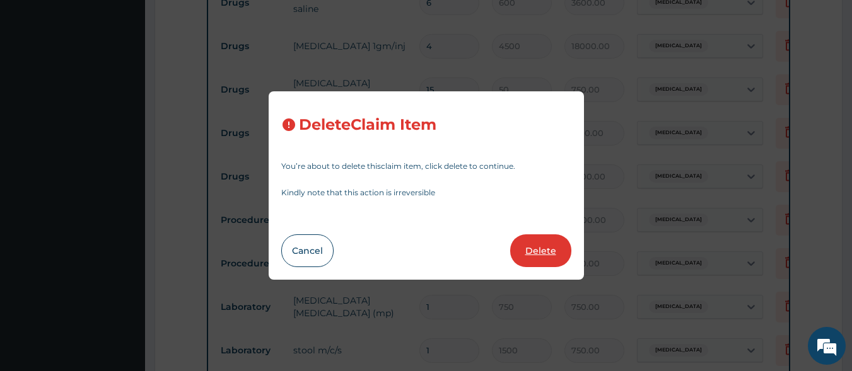
type input "1500.00"
type input "2000"
type input "2000.00"
type input "2"
type input "4000.00"
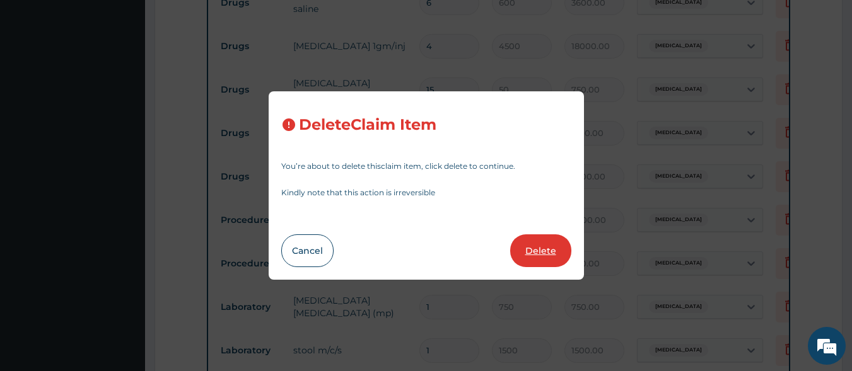
type input "3"
type input "6000.00"
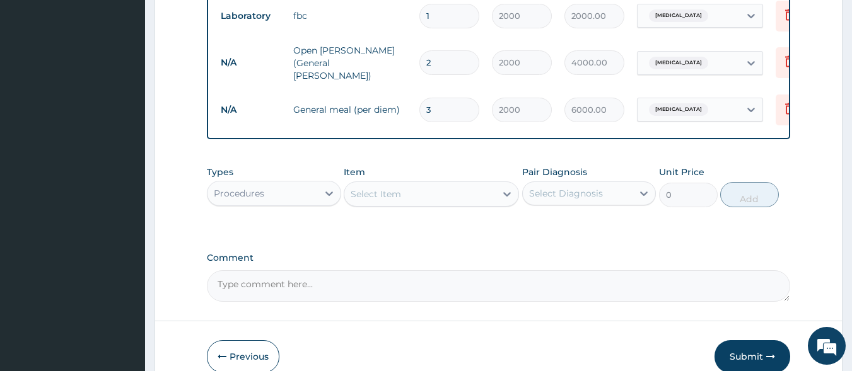
scroll to position [1053, 0]
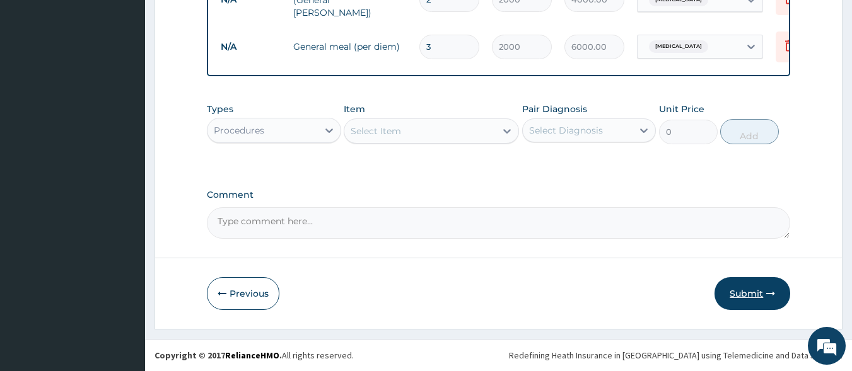
click at [750, 289] on button "Submit" at bounding box center [752, 293] width 76 height 33
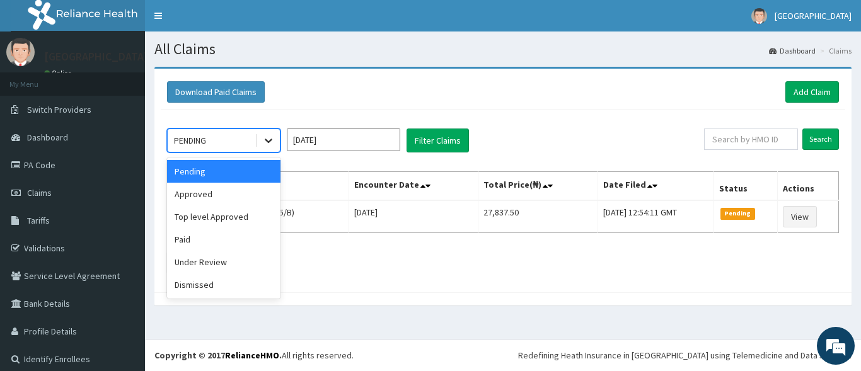
click at [271, 144] on icon at bounding box center [268, 140] width 13 height 13
click at [253, 192] on div "Approved" at bounding box center [223, 194] width 113 height 23
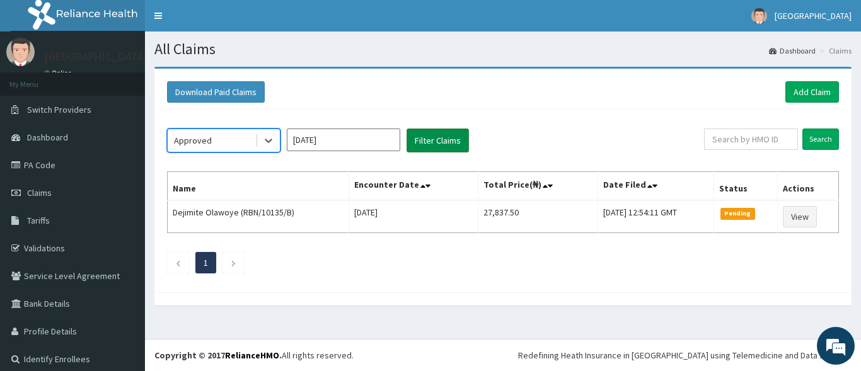
click at [448, 139] on button "Filter Claims" at bounding box center [438, 141] width 62 height 24
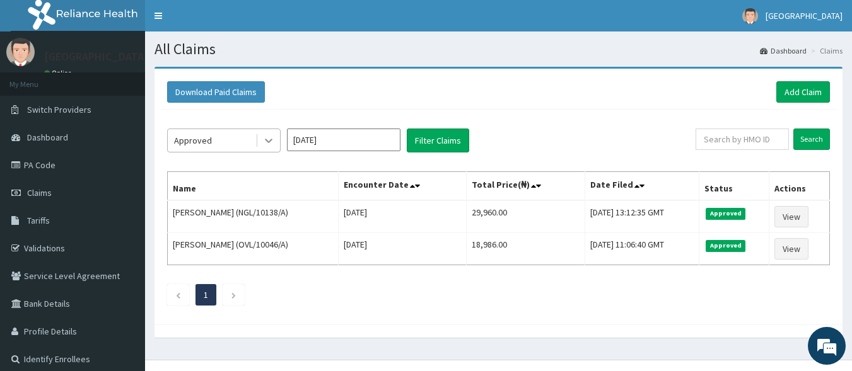
click at [270, 139] on icon at bounding box center [268, 140] width 13 height 13
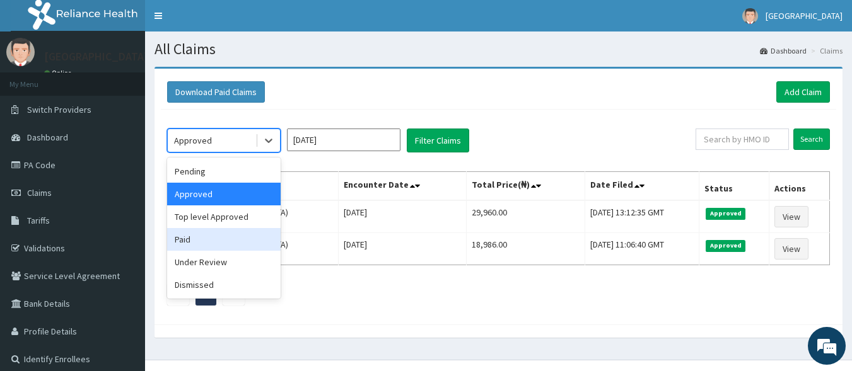
click at [211, 238] on div "Paid" at bounding box center [223, 239] width 113 height 23
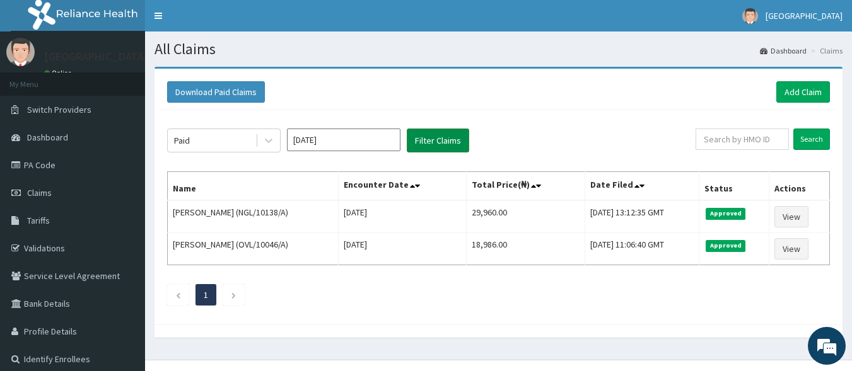
click at [437, 140] on button "Filter Claims" at bounding box center [438, 141] width 62 height 24
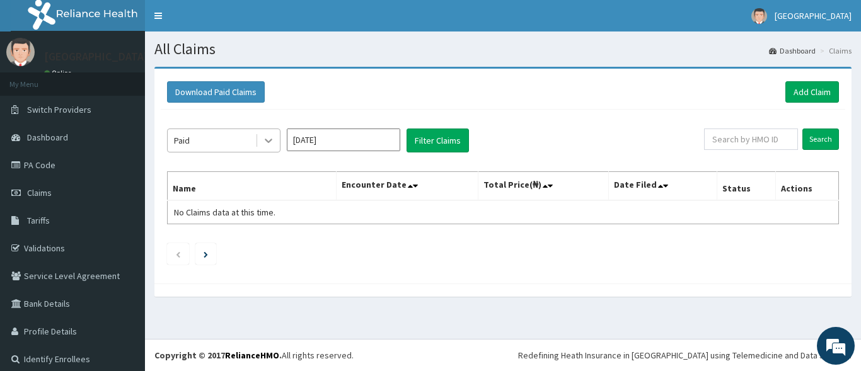
click at [271, 141] on icon at bounding box center [269, 141] width 8 height 4
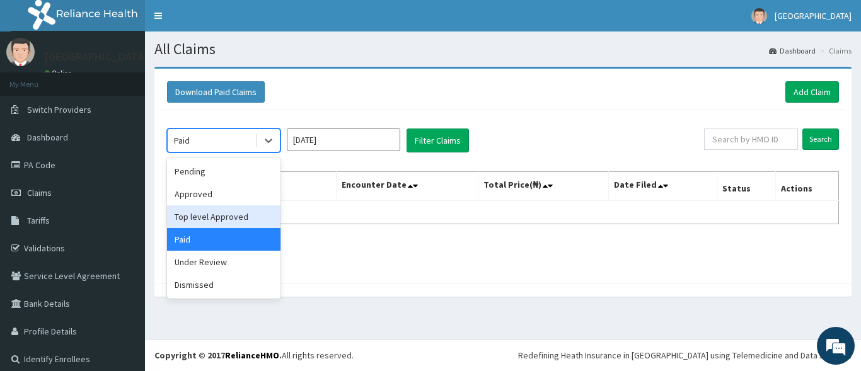
click at [217, 217] on div "Top level Approved" at bounding box center [223, 217] width 113 height 23
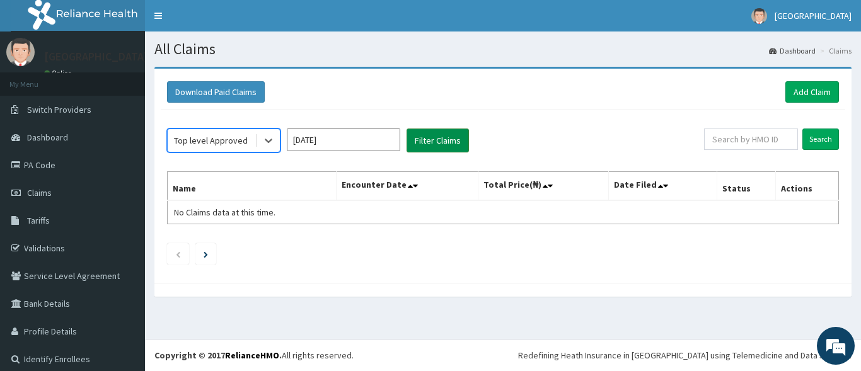
click at [441, 136] on button "Filter Claims" at bounding box center [438, 141] width 62 height 24
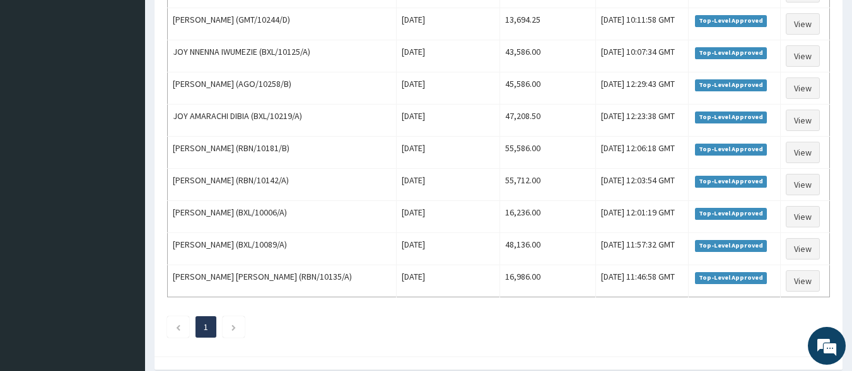
scroll to position [504, 0]
